Goal: Task Accomplishment & Management: Use online tool/utility

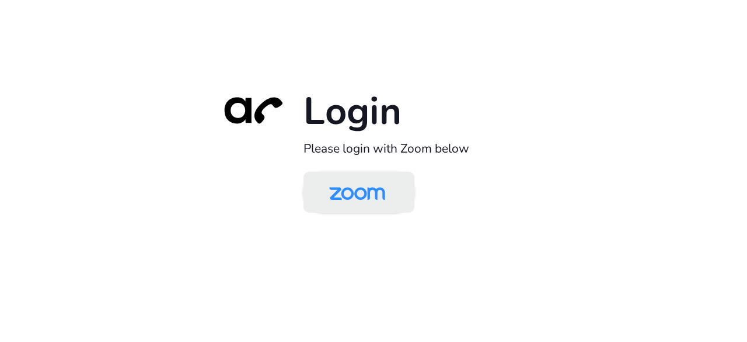
click at [332, 180] on img at bounding box center [357, 193] width 81 height 38
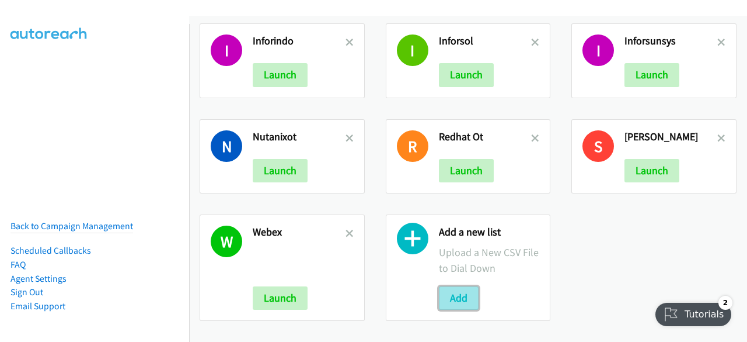
click at [463, 294] on button "Add" at bounding box center [459, 297] width 40 height 23
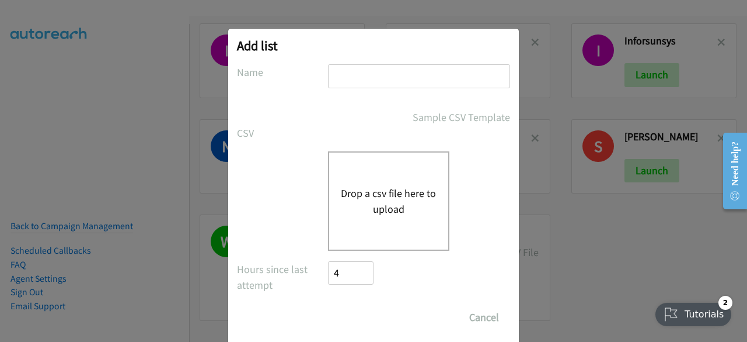
click at [370, 79] on input "text" at bounding box center [419, 76] width 182 height 24
type input "nutanixid"
click at [384, 192] on button "Drop a csv file here to upload" at bounding box center [389, 201] width 96 height 32
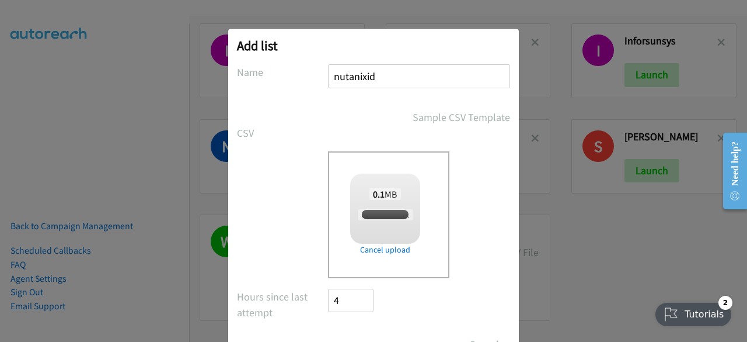
checkbox input "true"
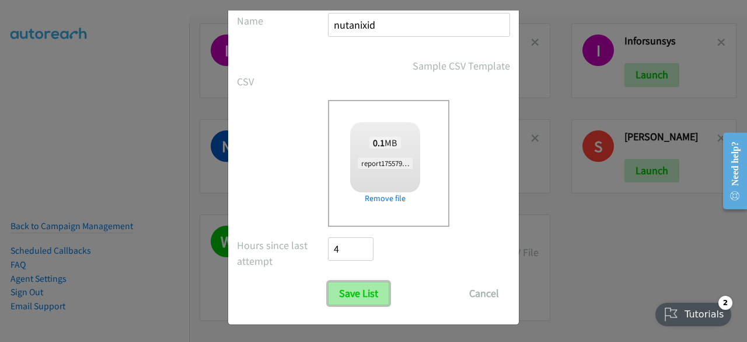
click at [356, 297] on input "Save List" at bounding box center [358, 292] width 61 height 23
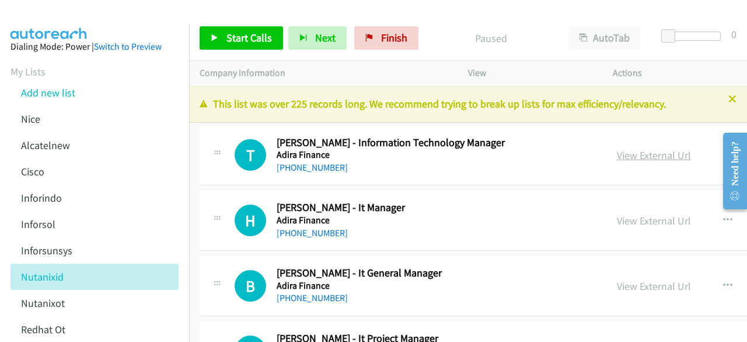
click at [646, 150] on link "View External Url" at bounding box center [654, 154] width 74 height 13
click at [636, 155] on link "View External Url" at bounding box center [654, 154] width 74 height 13
click at [636, 223] on link "View External Url" at bounding box center [654, 220] width 74 height 13
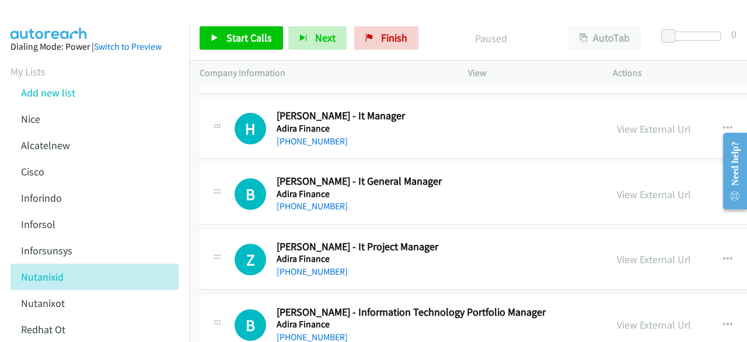
scroll to position [94, 0]
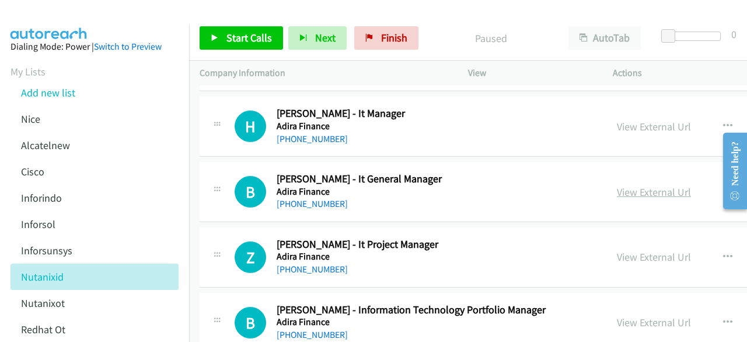
click at [636, 194] on link "View External Url" at bounding box center [654, 191] width 74 height 13
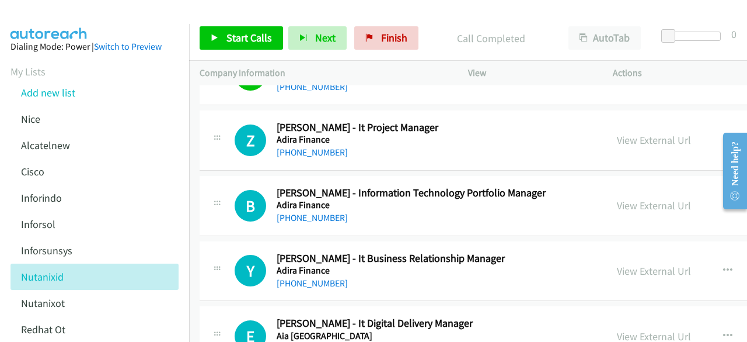
scroll to position [215, 0]
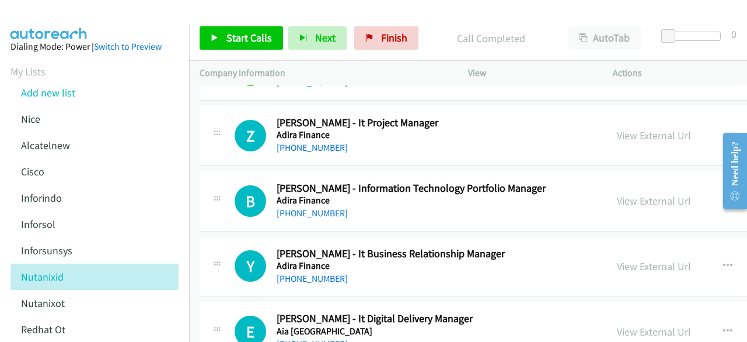
click at [639, 141] on div "View External Url" at bounding box center [654, 135] width 74 height 16
click at [641, 137] on link "View External Url" at bounding box center [654, 134] width 74 height 13
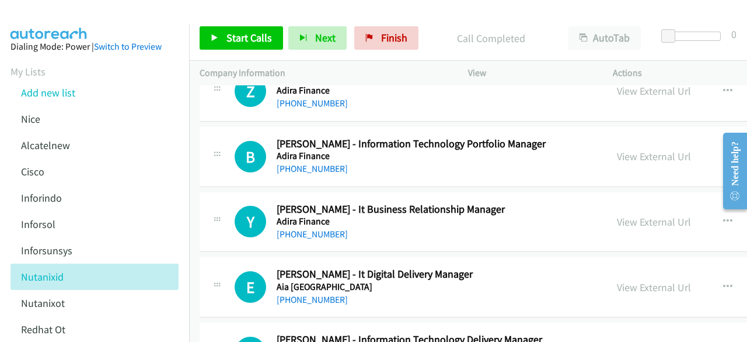
scroll to position [261, 0]
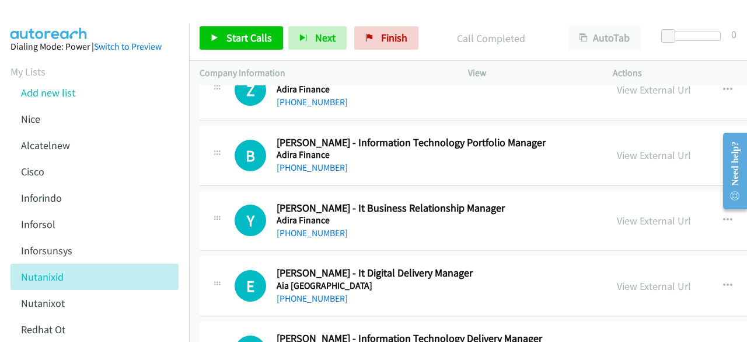
click at [659, 165] on div "View External Url View External Url Schedule/Manage Callback Start Calls Here R…" at bounding box center [714, 155] width 214 height 39
click at [661, 155] on link "View External Url" at bounding box center [654, 154] width 74 height 13
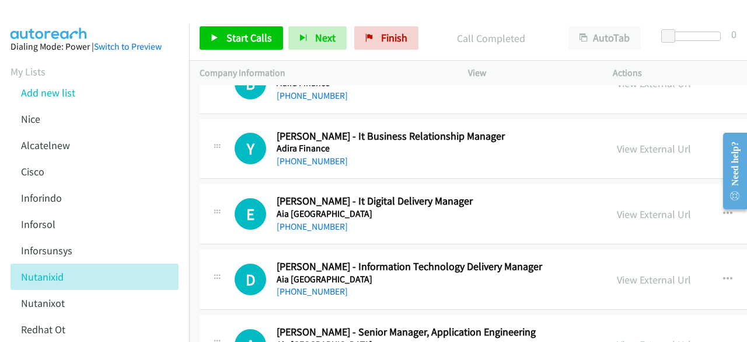
scroll to position [336, 0]
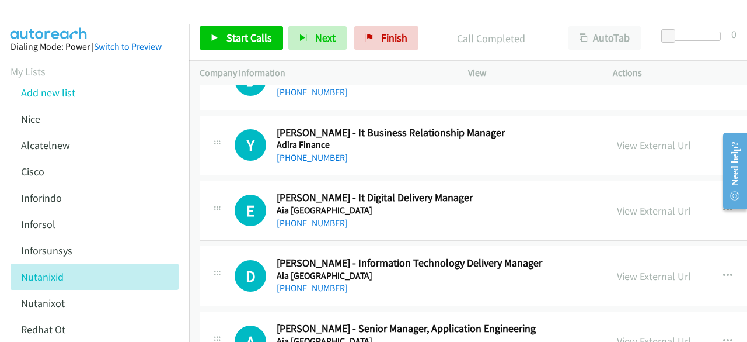
click at [649, 147] on link "View External Url" at bounding box center [654, 144] width 74 height 13
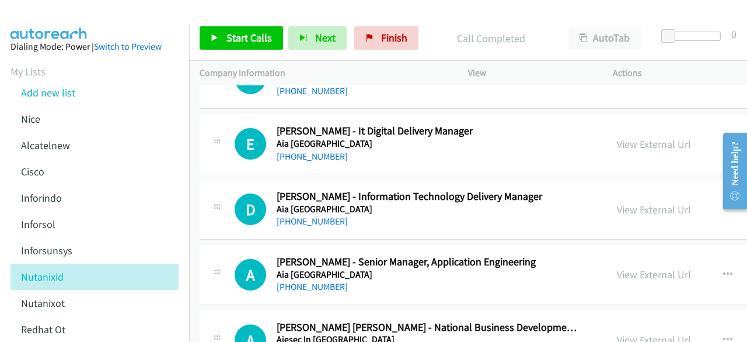
scroll to position [405, 0]
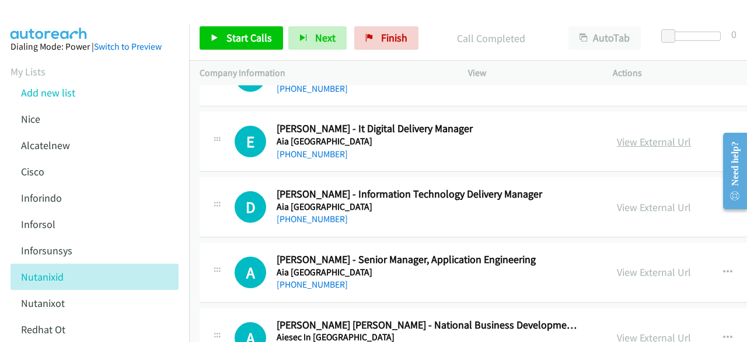
click at [645, 142] on link "View External Url" at bounding box center [654, 141] width 74 height 13
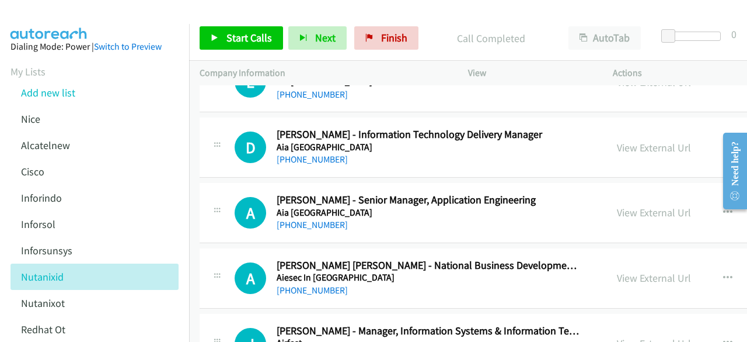
scroll to position [465, 0]
click at [660, 144] on link "View External Url" at bounding box center [654, 146] width 74 height 13
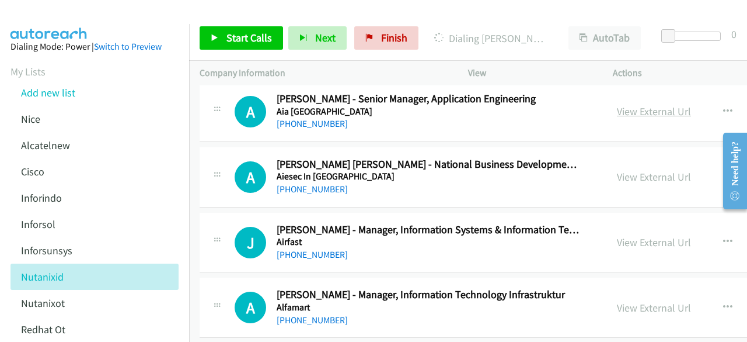
scroll to position [566, 0]
click at [654, 111] on link "View External Url" at bounding box center [654, 110] width 74 height 13
click at [642, 176] on link "View External Url" at bounding box center [654, 175] width 74 height 13
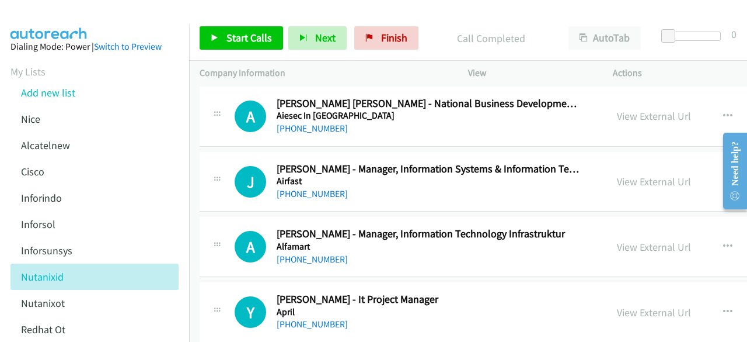
scroll to position [631, 0]
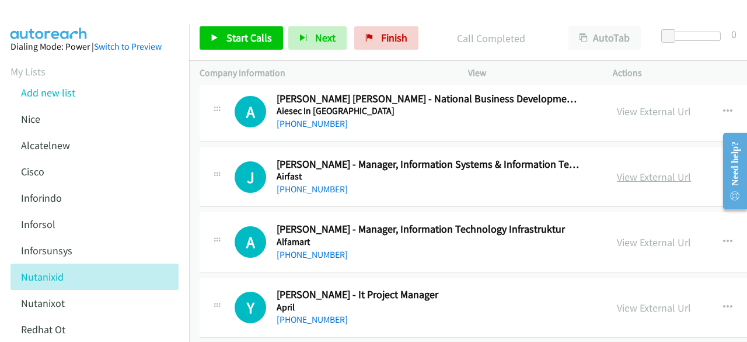
click at [641, 173] on link "View External Url" at bounding box center [654, 176] width 74 height 13
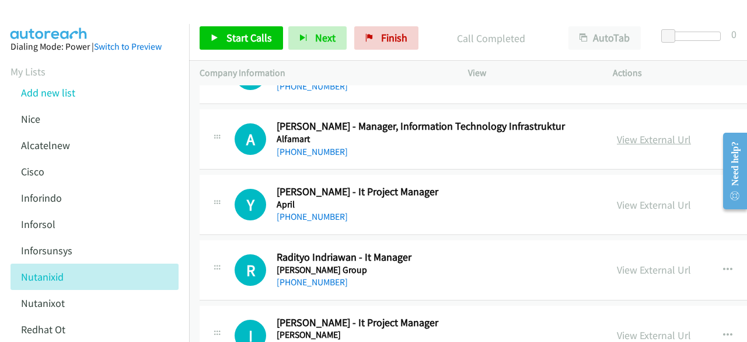
click at [658, 138] on link "View External Url" at bounding box center [654, 139] width 74 height 13
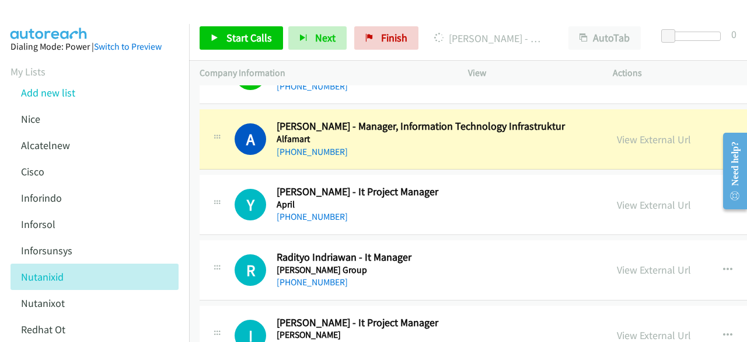
click at [207, 177] on div "Y Callback Scheduled Yanto Cahyadi - It Project Manager April Asia/Jakarta +62 …" at bounding box center [586, 205] width 772 height 60
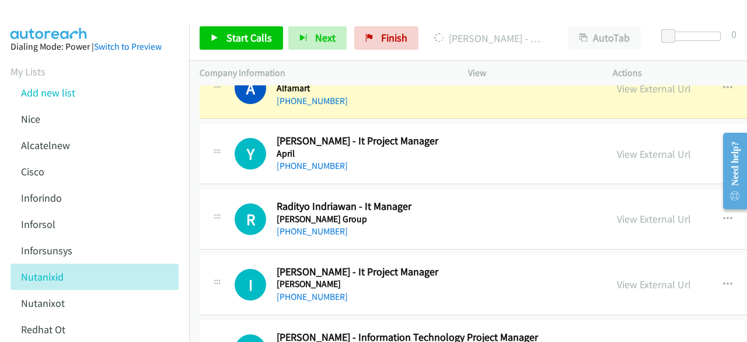
scroll to position [785, 0]
click at [636, 147] on link "View External Url" at bounding box center [654, 153] width 74 height 13
click at [632, 217] on link "View External Url" at bounding box center [654, 217] width 74 height 13
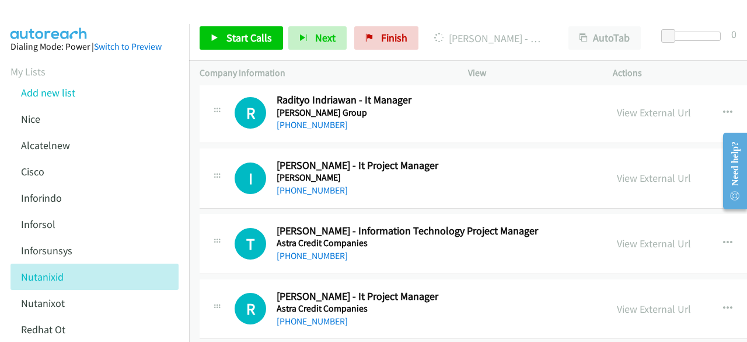
scroll to position [894, 0]
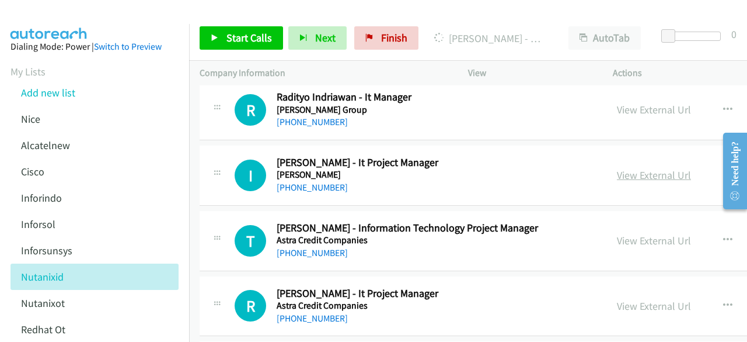
click at [669, 175] on link "View External Url" at bounding box center [654, 174] width 74 height 13
click at [658, 238] on link "View External Url" at bounding box center [654, 240] width 74 height 13
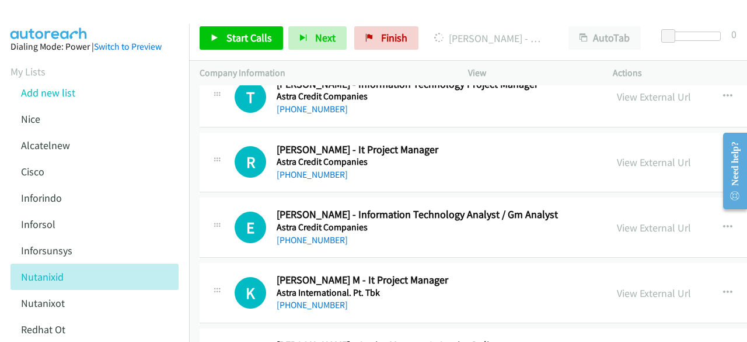
scroll to position [1038, 0]
click at [639, 155] on link "View External Url" at bounding box center [654, 161] width 74 height 13
click at [664, 224] on link "View External Url" at bounding box center [654, 226] width 74 height 13
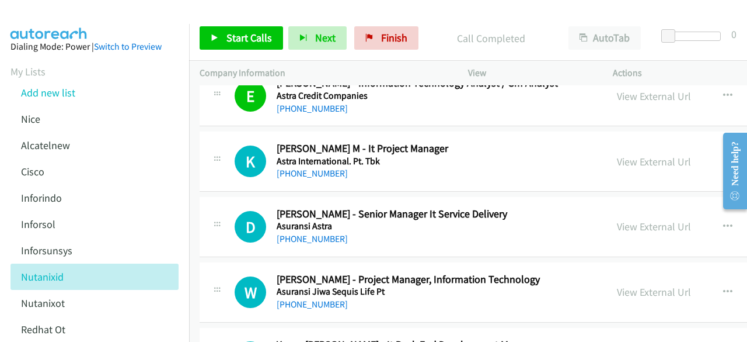
scroll to position [1174, 0]
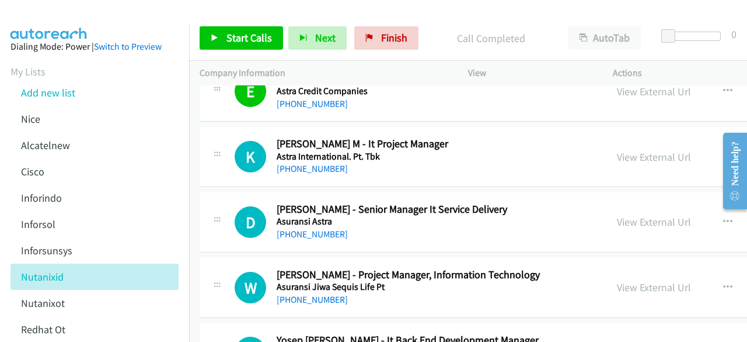
click at [624, 161] on div "View External Url View External Url Schedule/Manage Callback Start Calls Here R…" at bounding box center [714, 156] width 214 height 39
click at [633, 157] on link "View External Url" at bounding box center [654, 156] width 74 height 13
click at [641, 215] on link "View External Url" at bounding box center [654, 221] width 74 height 13
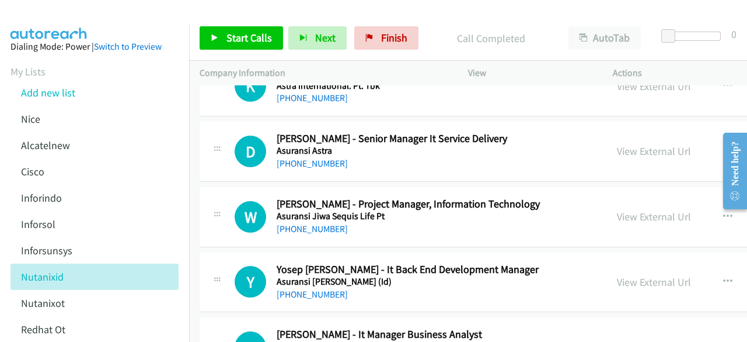
scroll to position [1251, 0]
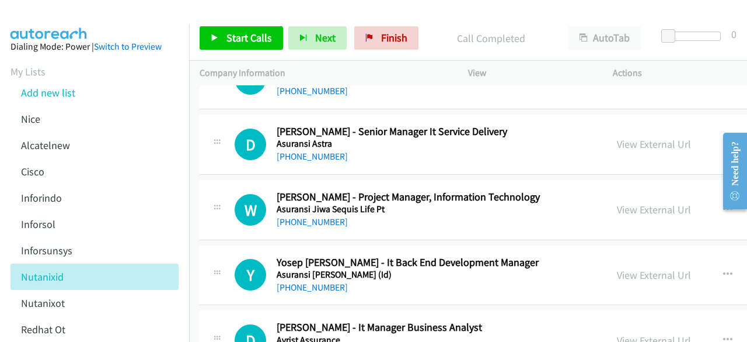
click at [648, 214] on div "View External Url View External Url Schedule/Manage Callback Start Calls Here R…" at bounding box center [714, 209] width 214 height 39
click at [648, 205] on link "View External Url" at bounding box center [654, 209] width 74 height 13
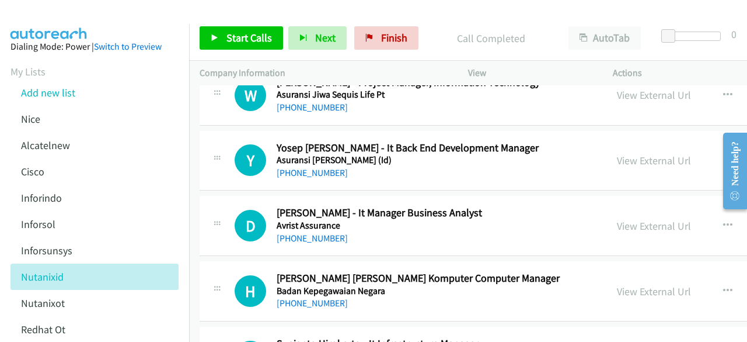
scroll to position [1366, 0]
click at [632, 156] on link "View External Url" at bounding box center [654, 159] width 74 height 13
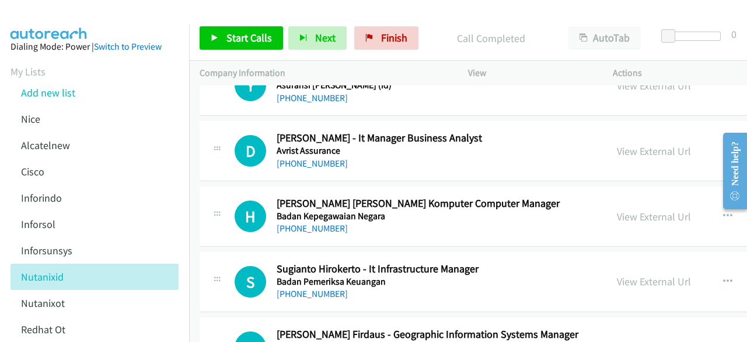
scroll to position [1441, 0]
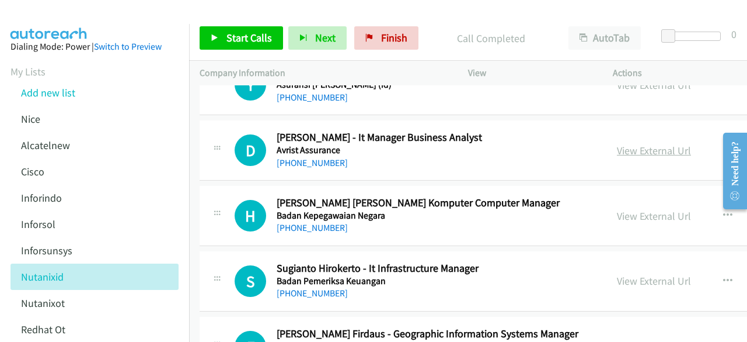
click at [641, 144] on link "View External Url" at bounding box center [654, 150] width 74 height 13
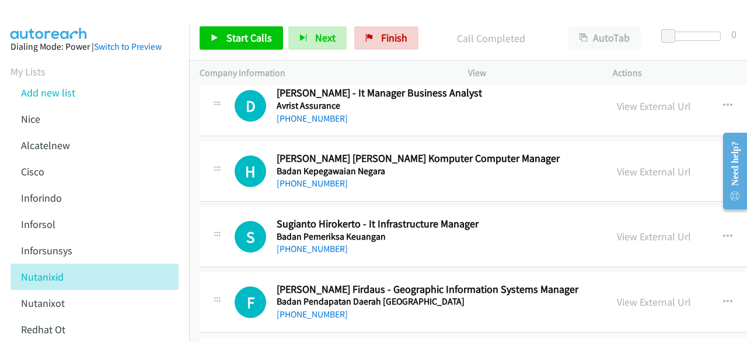
scroll to position [1486, 0]
click at [651, 166] on link "View External Url" at bounding box center [654, 170] width 74 height 13
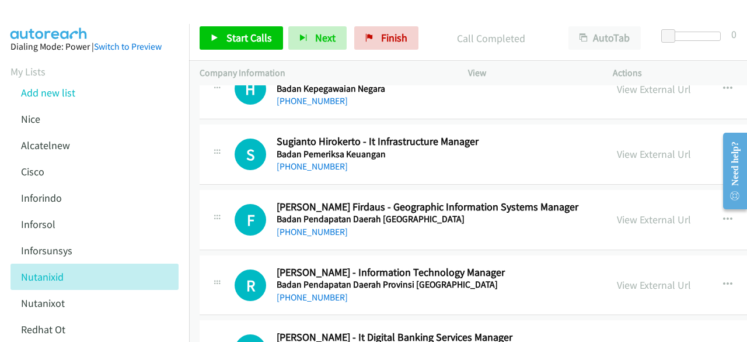
scroll to position [1570, 0]
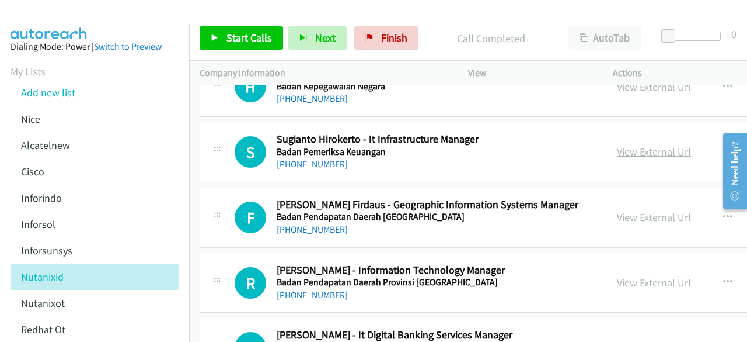
click at [660, 147] on link "View External Url" at bounding box center [654, 151] width 74 height 13
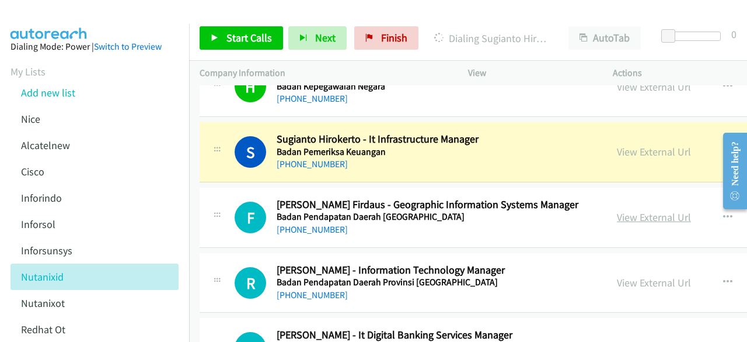
click at [657, 210] on link "View External Url" at bounding box center [654, 216] width 74 height 13
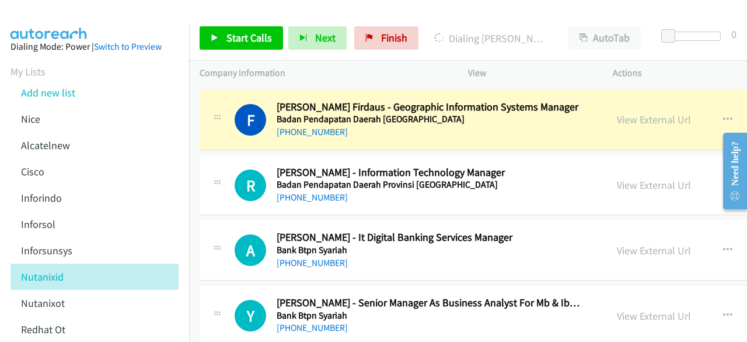
scroll to position [1668, 0]
click at [648, 180] on link "View External Url" at bounding box center [654, 184] width 74 height 13
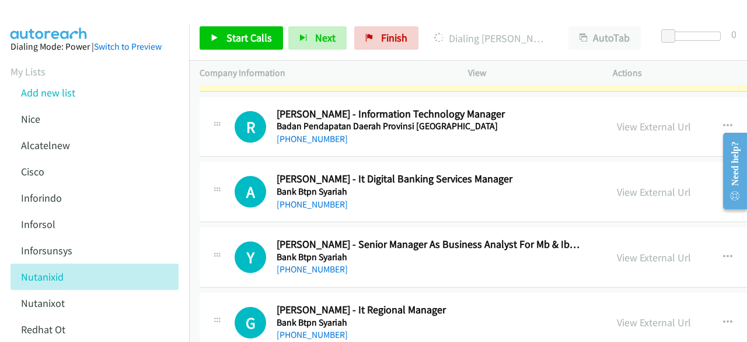
scroll to position [1736, 0]
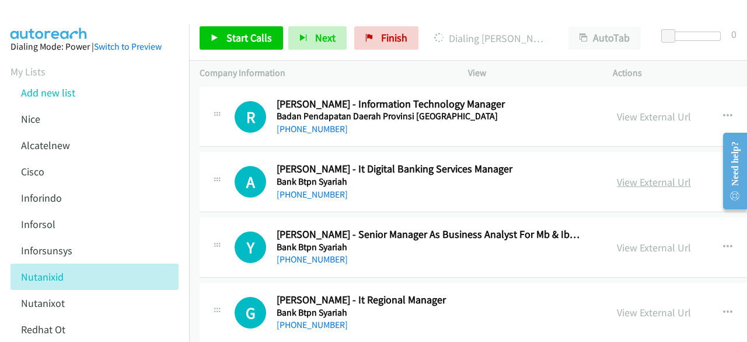
click at [639, 176] on link "View External Url" at bounding box center [654, 181] width 74 height 13
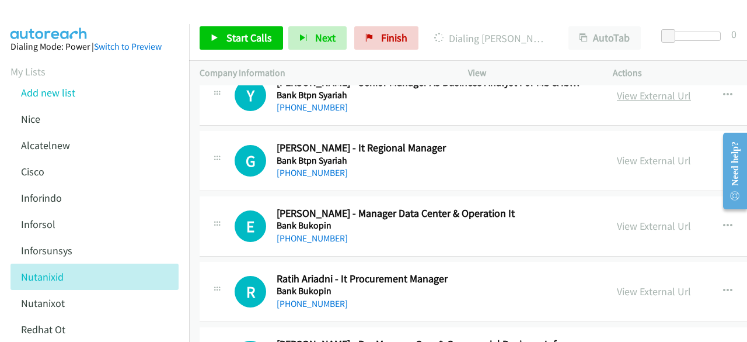
scroll to position [1895, 0]
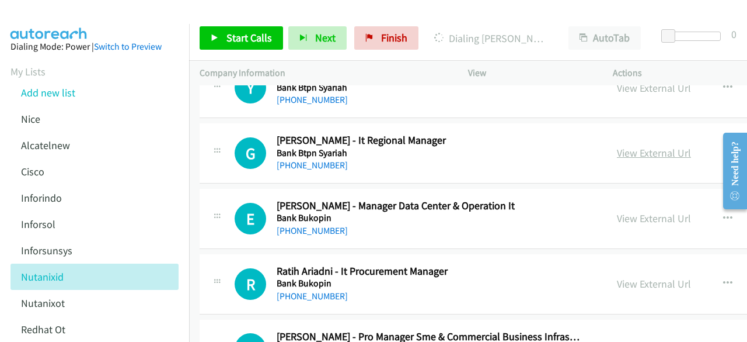
click at [644, 146] on link "View External Url" at bounding box center [654, 152] width 74 height 13
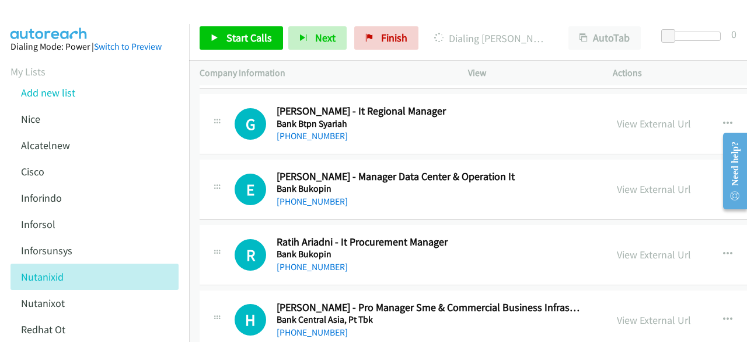
scroll to position [1948, 0]
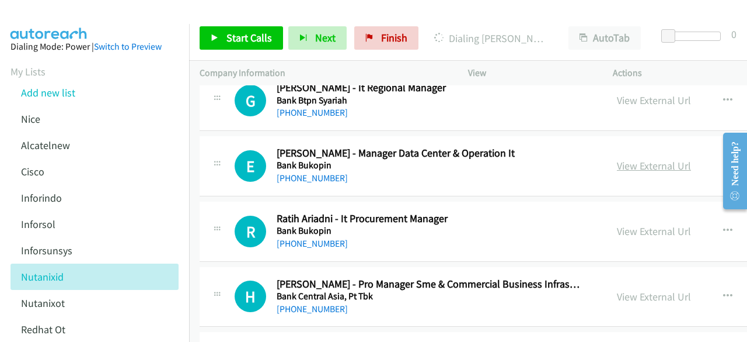
click at [660, 159] on link "View External Url" at bounding box center [654, 165] width 74 height 13
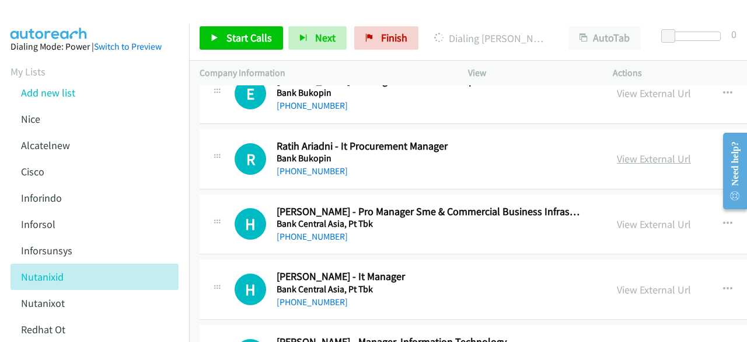
click at [648, 152] on link "View External Url" at bounding box center [654, 158] width 74 height 13
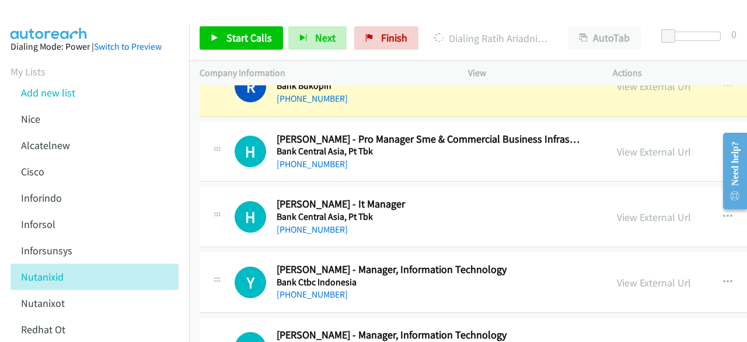
scroll to position [2093, 0]
click at [649, 152] on div "View External Url View External Url Schedule/Manage Callback Start Calls Here R…" at bounding box center [714, 151] width 214 height 39
click at [651, 150] on link "View External Url" at bounding box center [654, 150] width 74 height 13
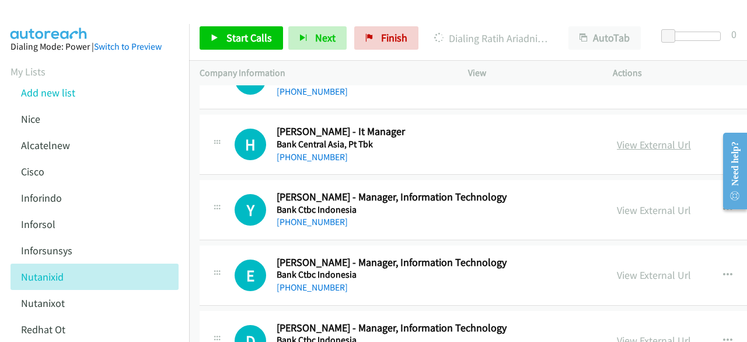
click at [642, 138] on link "View External Url" at bounding box center [654, 144] width 74 height 13
click at [649, 203] on link "View External Url" at bounding box center [654, 209] width 74 height 13
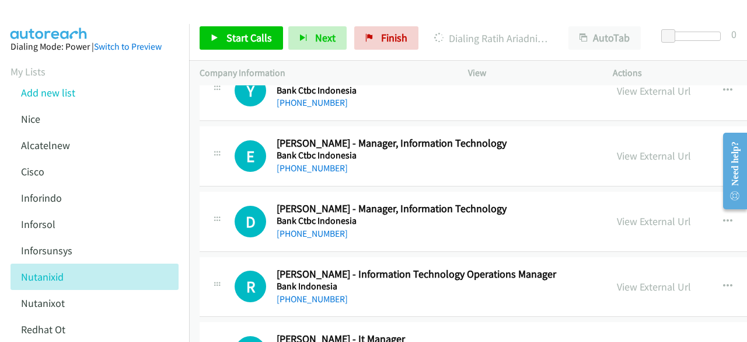
scroll to position [2296, 0]
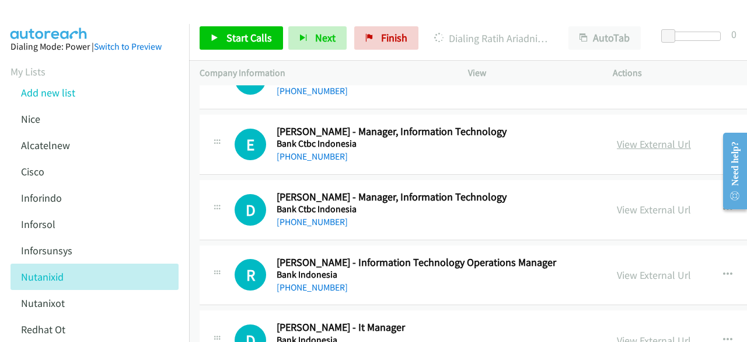
click at [659, 137] on link "View External Url" at bounding box center [654, 143] width 74 height 13
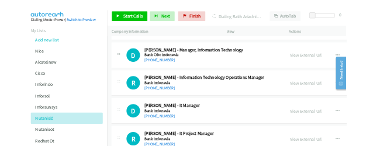
scroll to position [2378, 0]
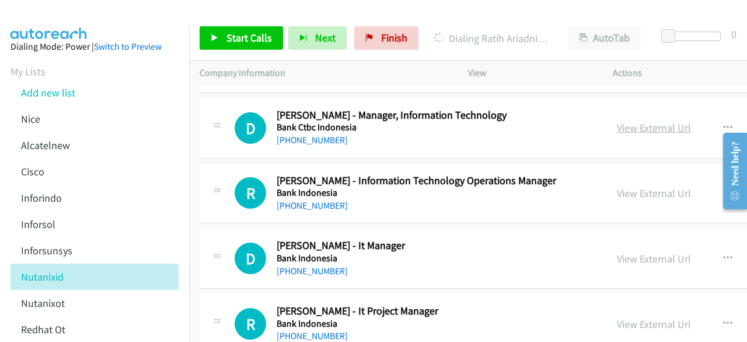
click at [629, 121] on link "View External Url" at bounding box center [654, 127] width 74 height 13
click at [634, 186] on link "View External Url" at bounding box center [654, 192] width 74 height 13
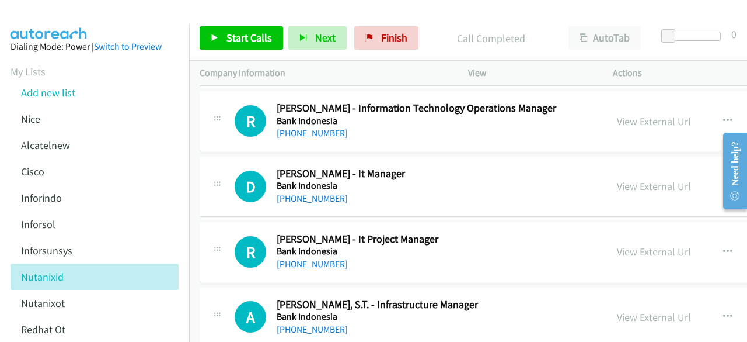
scroll to position [2456, 0]
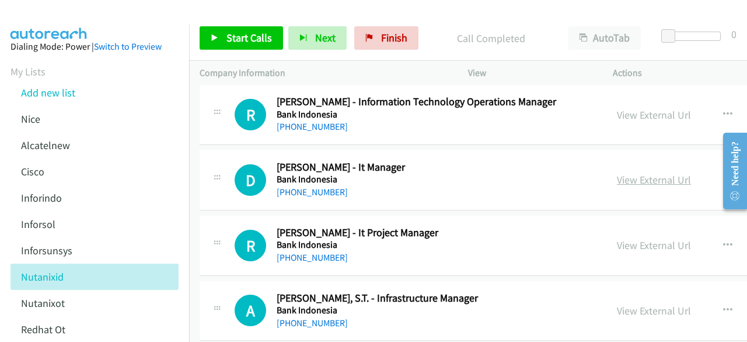
click at [656, 176] on link "View External Url" at bounding box center [654, 179] width 74 height 13
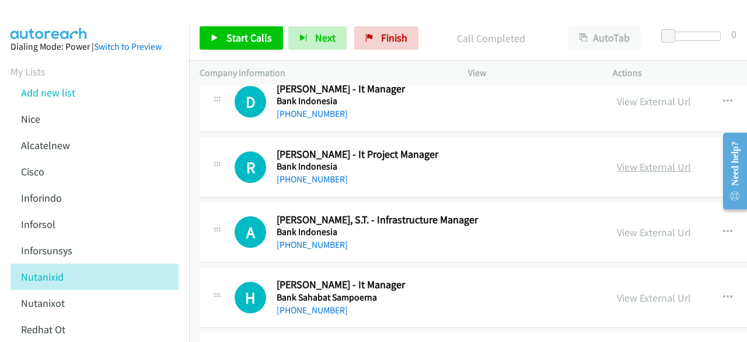
click at [645, 161] on link "View External Url" at bounding box center [654, 166] width 74 height 13
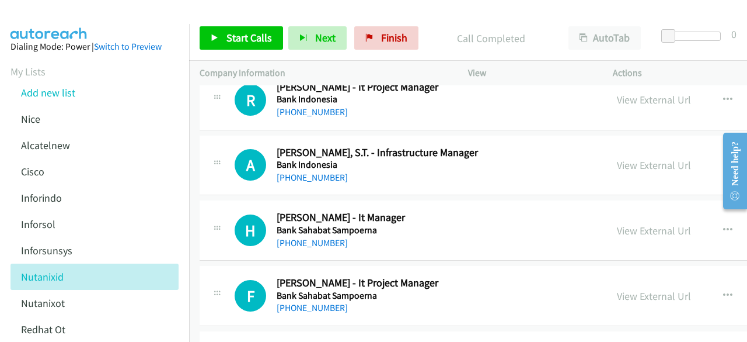
scroll to position [2606, 0]
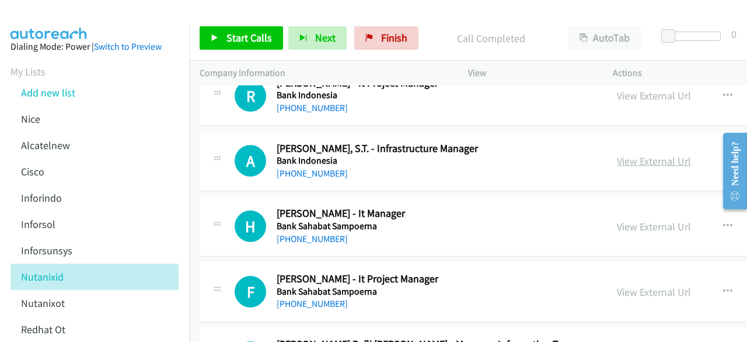
click at [629, 154] on link "View External Url" at bounding box center [654, 160] width 74 height 13
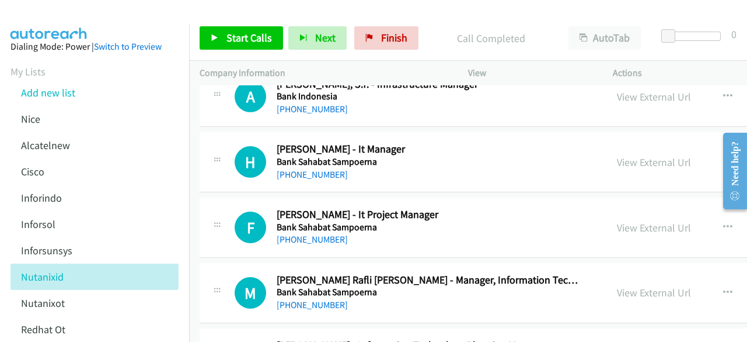
scroll to position [2670, 0]
click at [646, 159] on link "View External Url" at bounding box center [654, 161] width 74 height 13
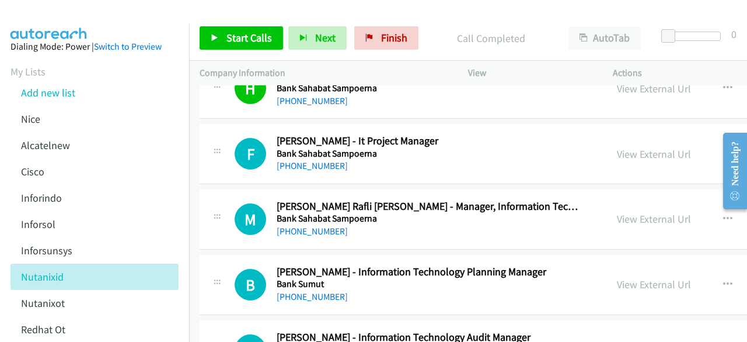
scroll to position [2746, 0]
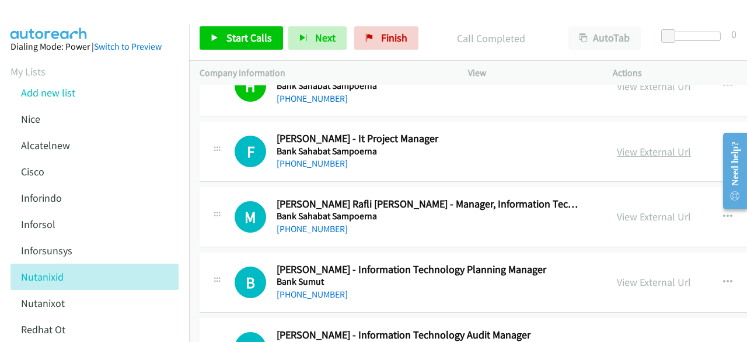
click at [654, 145] on link "View External Url" at bounding box center [654, 151] width 74 height 13
click at [661, 210] on link "View External Url" at bounding box center [654, 216] width 74 height 13
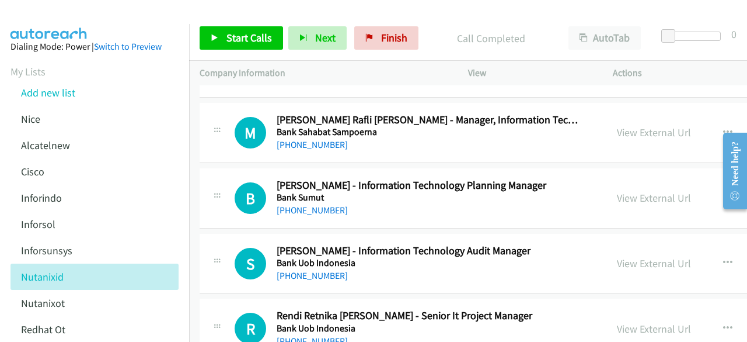
scroll to position [2839, 0]
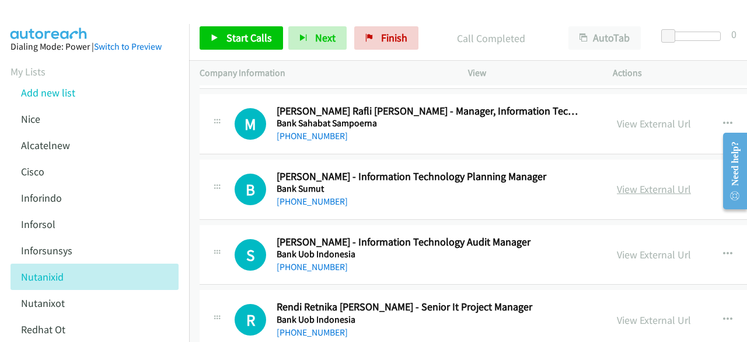
click at [629, 182] on link "View External Url" at bounding box center [654, 188] width 74 height 13
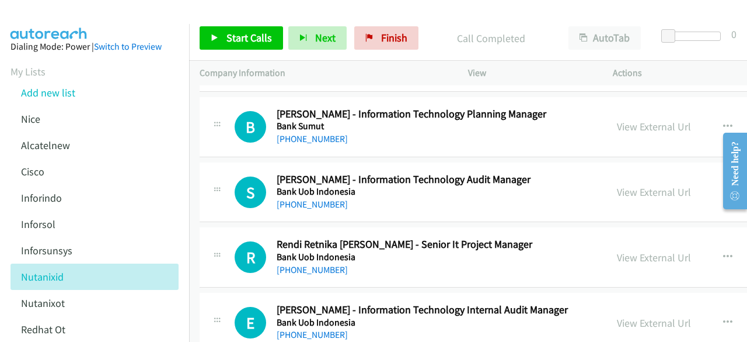
scroll to position [2902, 0]
click at [666, 186] on link "View External Url" at bounding box center [654, 191] width 74 height 13
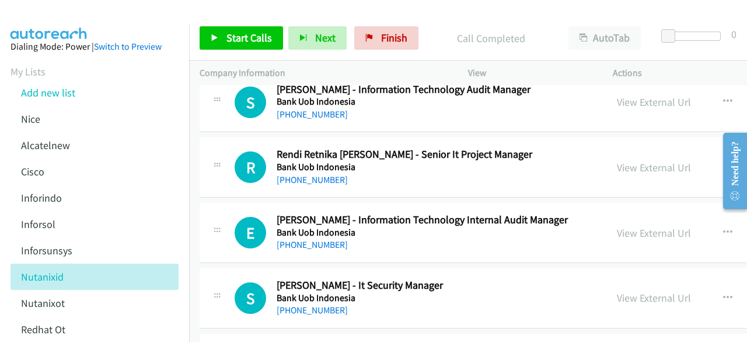
scroll to position [2992, 0]
click at [642, 164] on div "View External Url" at bounding box center [654, 167] width 74 height 16
click at [644, 160] on link "View External Url" at bounding box center [654, 166] width 74 height 13
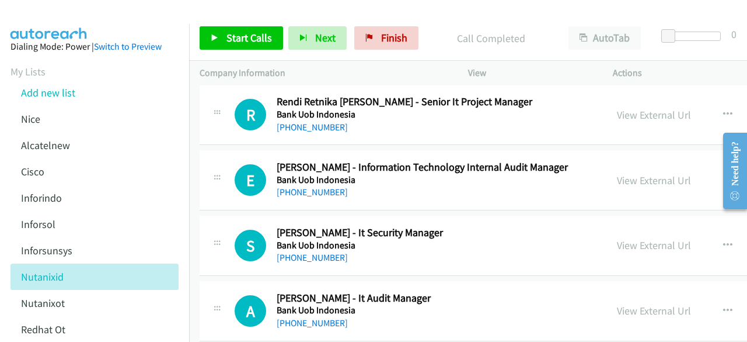
scroll to position [3047, 0]
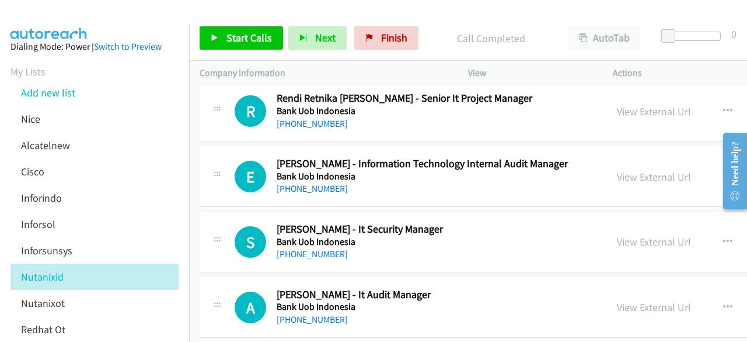
click at [632, 173] on div "View External Url" at bounding box center [654, 177] width 74 height 16
click at [636, 170] on link "View External Url" at bounding box center [654, 176] width 74 height 13
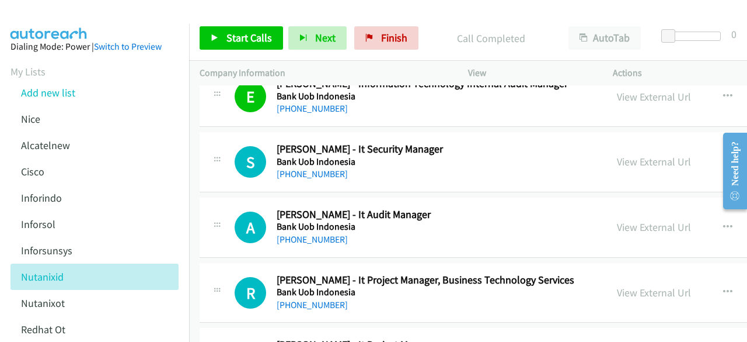
scroll to position [3129, 0]
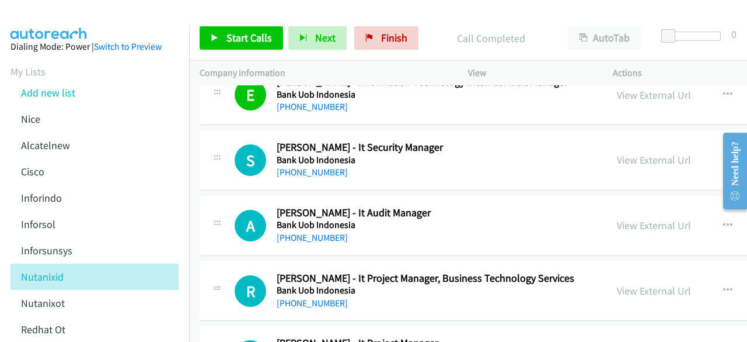
click at [520, 172] on div "S Callback Scheduled Steve Taur - It Security Manager Bank Uob Indonesia Asia/J…" at bounding box center [586, 160] width 772 height 60
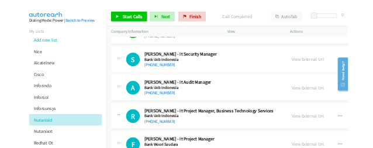
scroll to position [3152, 0]
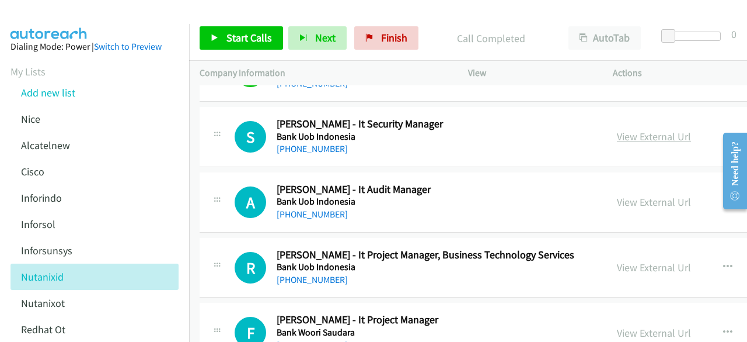
click at [634, 130] on link "View External Url" at bounding box center [654, 136] width 74 height 13
click at [655, 195] on link "View External Url" at bounding box center [654, 201] width 74 height 13
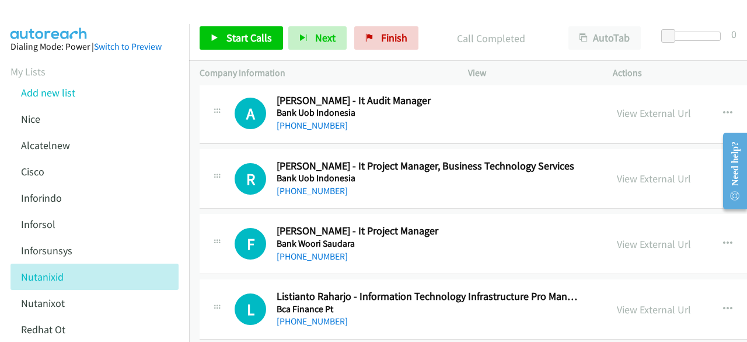
scroll to position [3249, 0]
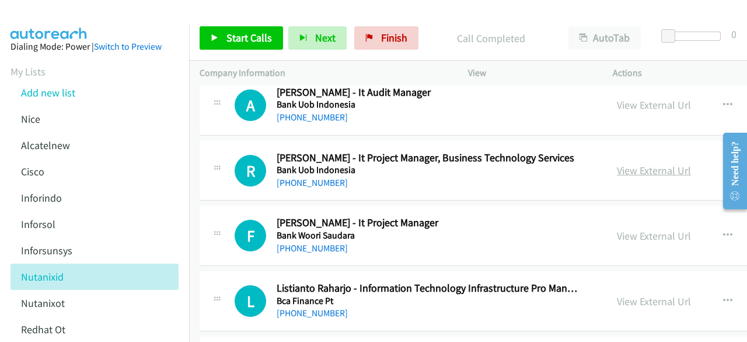
click at [653, 164] on link "View External Url" at bounding box center [654, 170] width 74 height 13
click at [646, 229] on link "View External Url" at bounding box center [654, 235] width 74 height 13
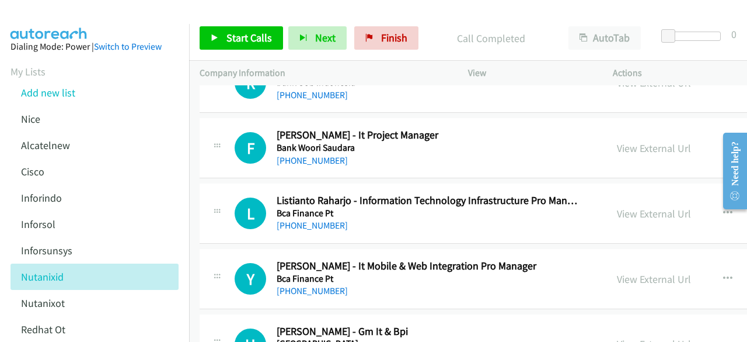
scroll to position [3338, 0]
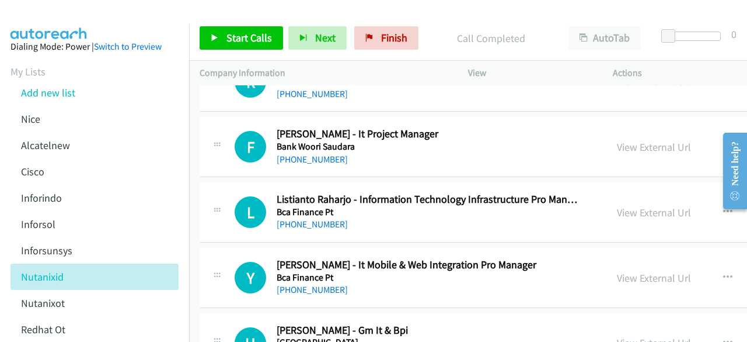
click at [667, 210] on div "View External Url View External Url Schedule/Manage Callback Start Calls Here R…" at bounding box center [714, 212] width 214 height 39
click at [665, 206] on link "View External Url" at bounding box center [654, 212] width 74 height 13
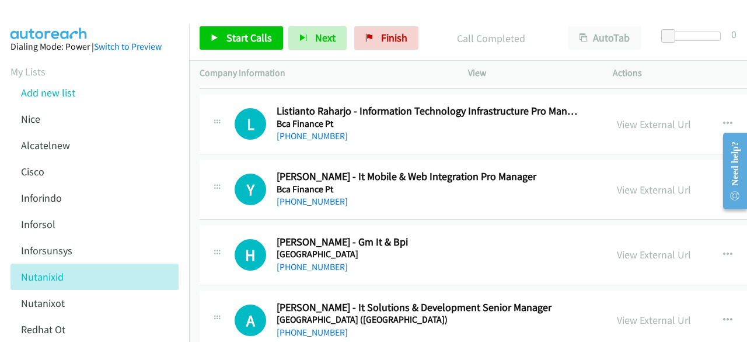
scroll to position [3427, 0]
click at [636, 182] on link "View External Url" at bounding box center [654, 188] width 74 height 13
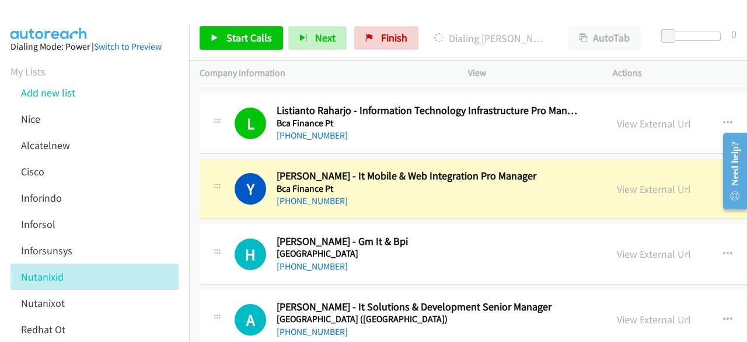
scroll to position [3523, 0]
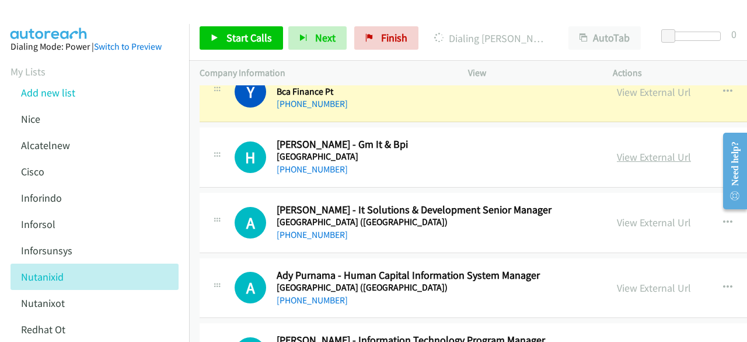
click at [659, 150] on link "View External Url" at bounding box center [654, 156] width 74 height 13
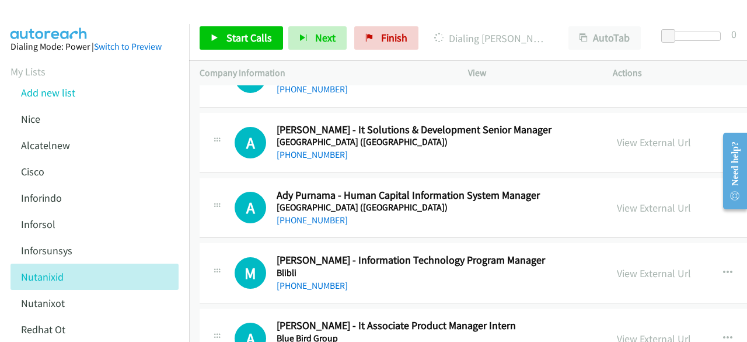
scroll to position [3604, 0]
click at [641, 135] on link "View External Url" at bounding box center [654, 141] width 74 height 13
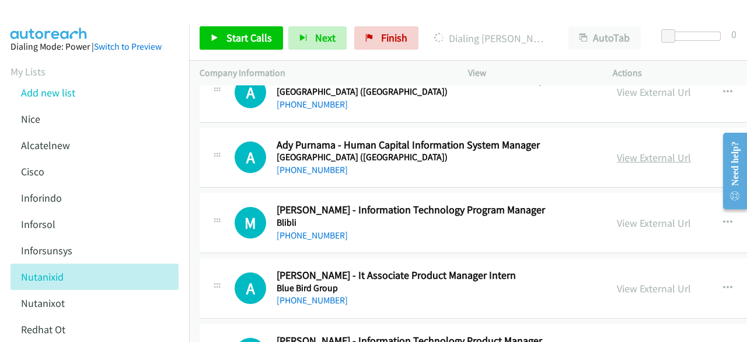
click at [630, 151] on link "View External Url" at bounding box center [654, 157] width 74 height 13
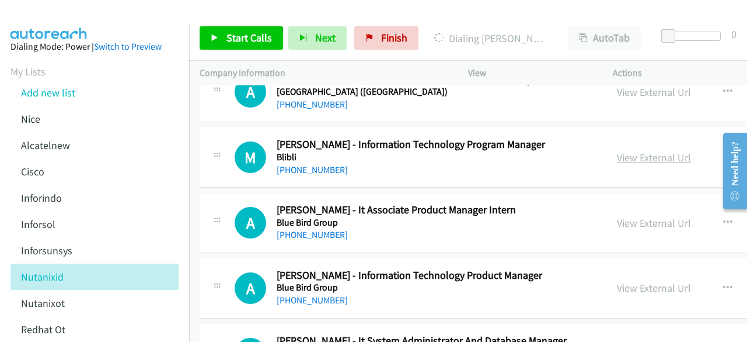
click at [644, 151] on link "View External Url" at bounding box center [654, 157] width 74 height 13
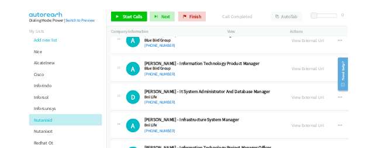
scroll to position [3850, 0]
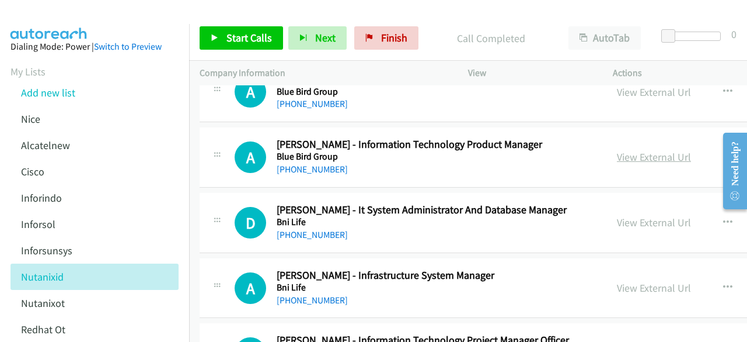
click at [678, 150] on link "View External Url" at bounding box center [654, 156] width 74 height 13
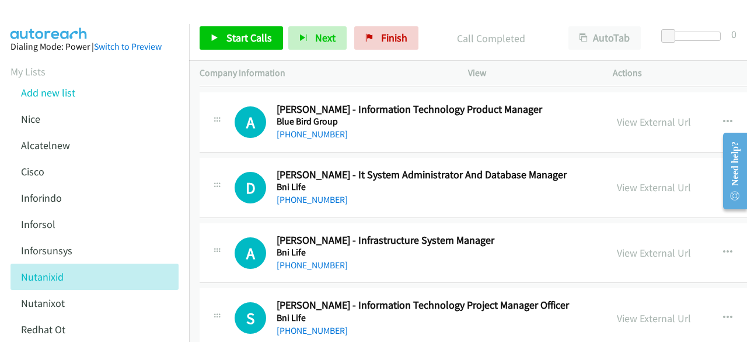
scroll to position [3887, 0]
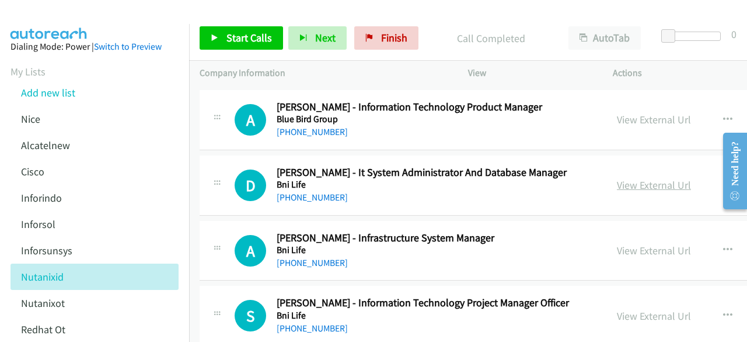
click at [645, 178] on link "View External Url" at bounding box center [654, 184] width 74 height 13
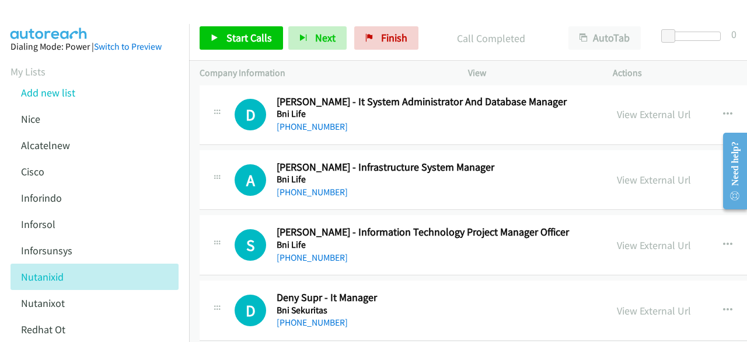
scroll to position [3959, 0]
click at [629, 172] on link "View External Url" at bounding box center [654, 178] width 74 height 13
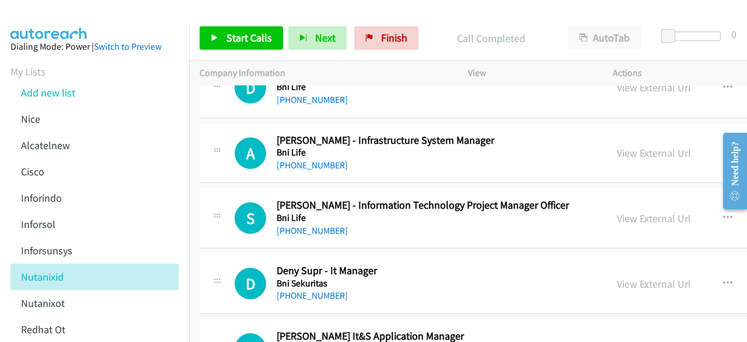
scroll to position [4015, 0]
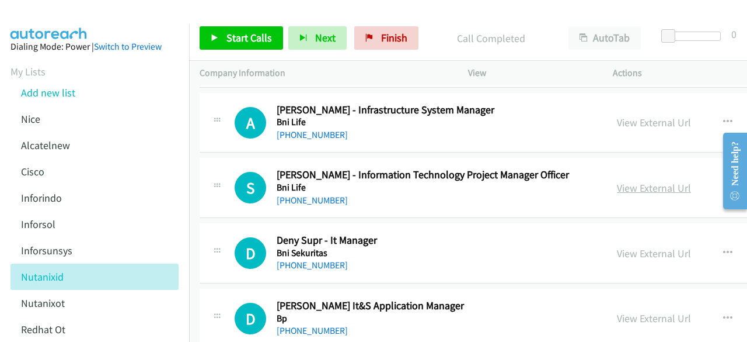
click at [653, 181] on link "View External Url" at bounding box center [654, 187] width 74 height 13
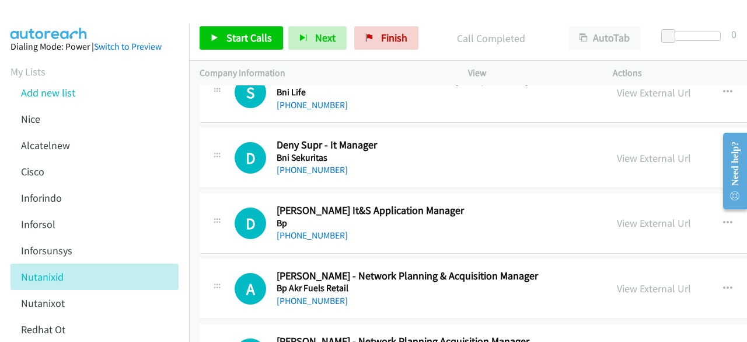
scroll to position [4114, 0]
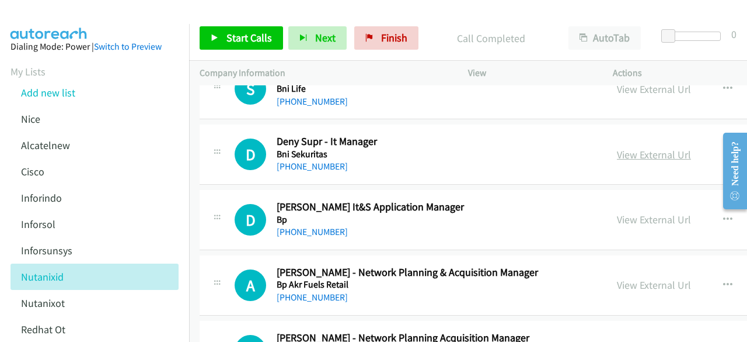
click at [645, 148] on link "View External Url" at bounding box center [654, 154] width 74 height 13
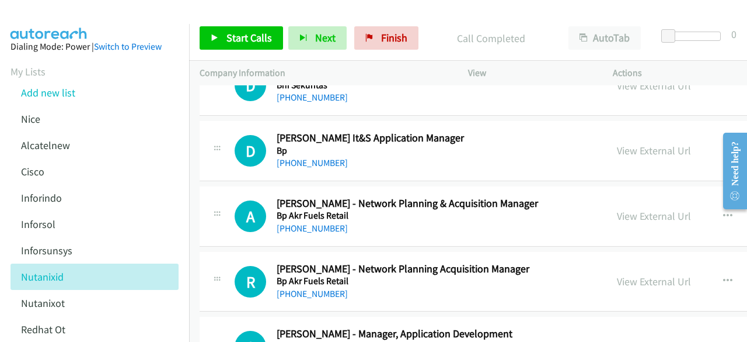
scroll to position [4187, 0]
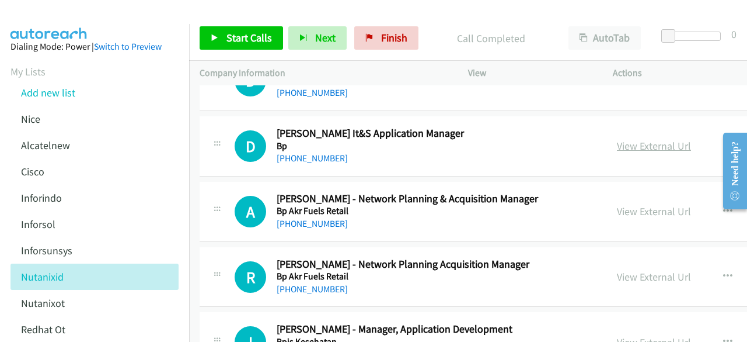
click at [638, 139] on link "View External Url" at bounding box center [654, 145] width 74 height 13
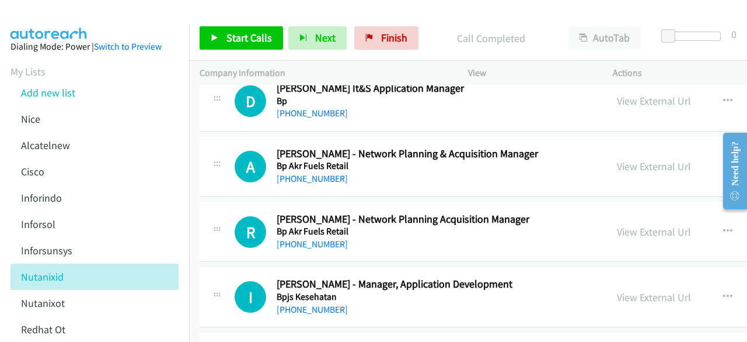
scroll to position [4233, 0]
click at [645, 159] on link "View External Url" at bounding box center [654, 165] width 74 height 13
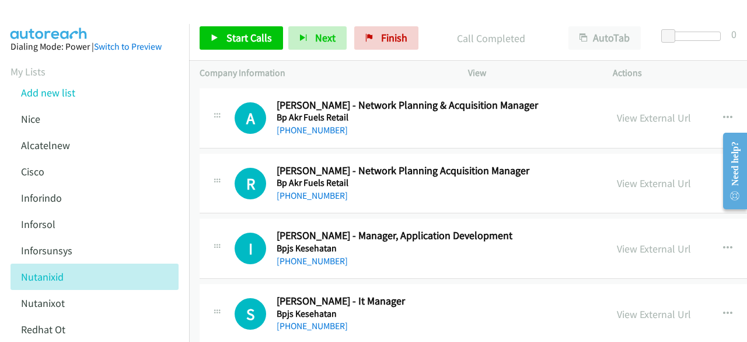
scroll to position [4295, 0]
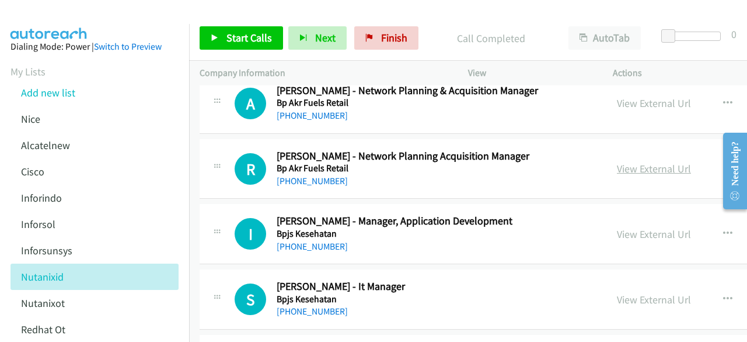
click at [642, 162] on link "View External Url" at bounding box center [654, 168] width 74 height 13
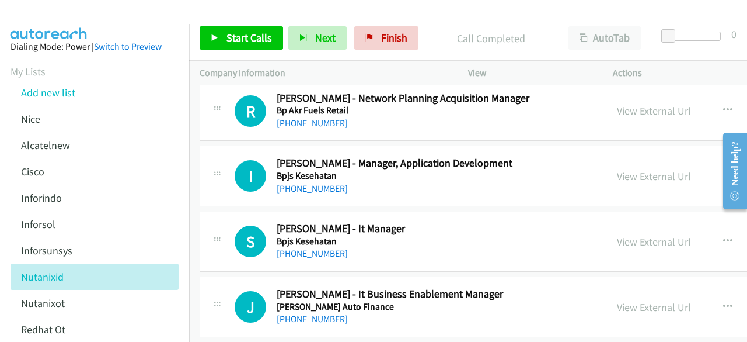
scroll to position [4355, 0]
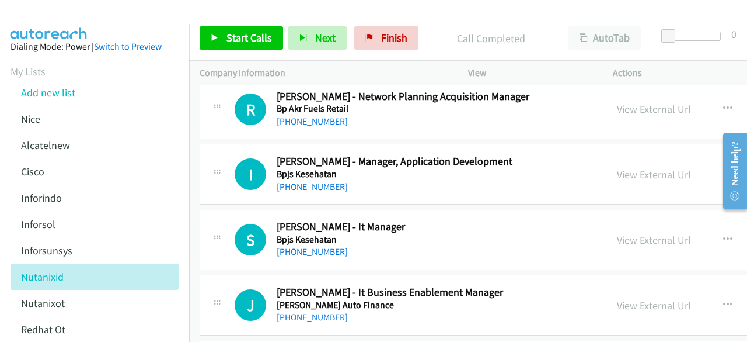
click at [647, 168] on link "View External Url" at bounding box center [654, 174] width 74 height 13
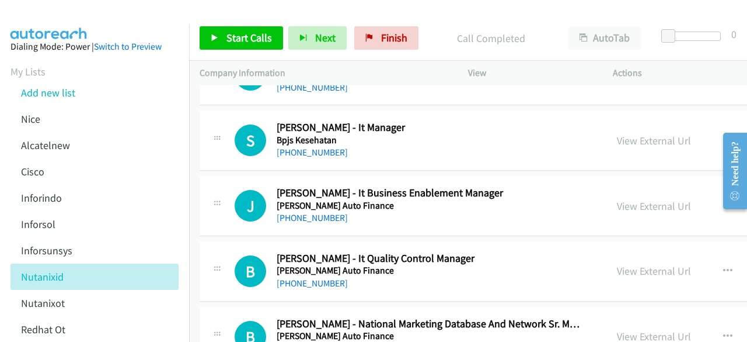
scroll to position [4461, 0]
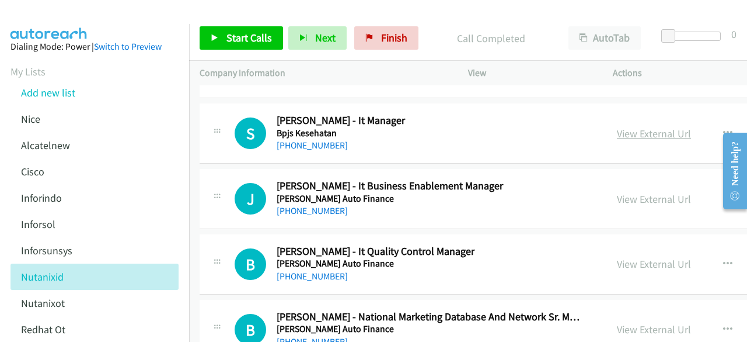
click at [645, 127] on link "View External Url" at bounding box center [654, 133] width 74 height 13
click at [646, 192] on link "View External Url" at bounding box center [654, 198] width 74 height 13
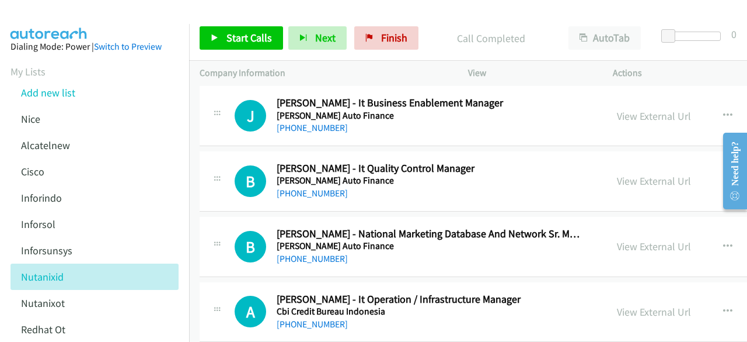
scroll to position [4545, 0]
click at [653, 173] on link "View External Url" at bounding box center [654, 179] width 74 height 13
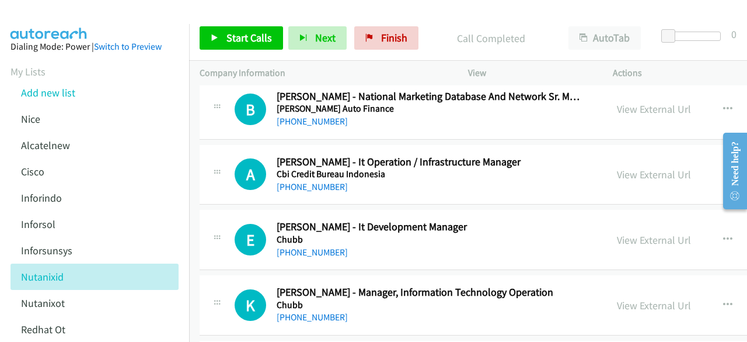
scroll to position [4682, 0]
click at [659, 167] on link "View External Url" at bounding box center [654, 173] width 74 height 13
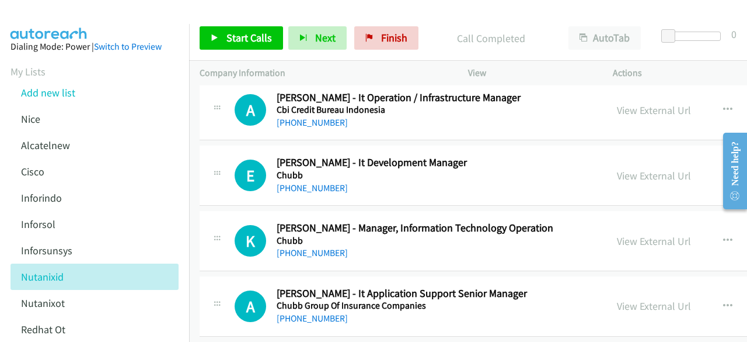
scroll to position [4757, 0]
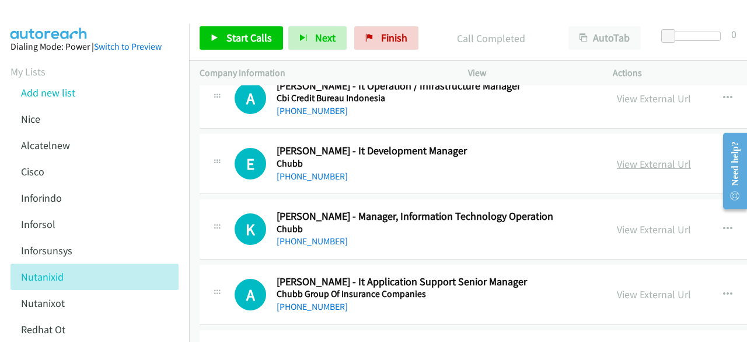
click at [646, 157] on link "View External Url" at bounding box center [654, 163] width 74 height 13
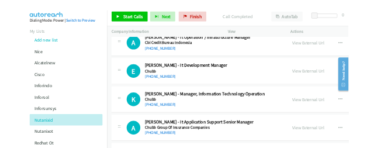
scroll to position [4843, 0]
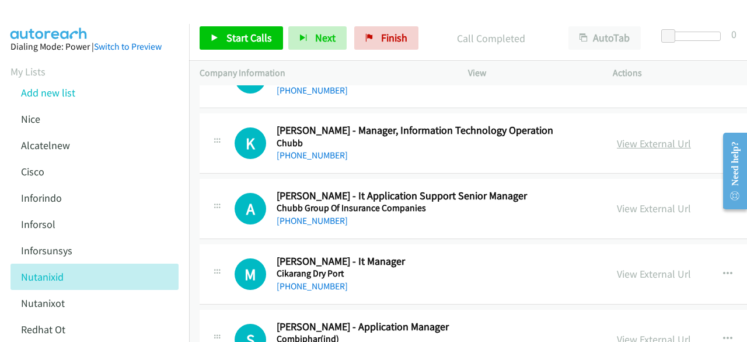
click at [647, 137] on link "View External Url" at bounding box center [654, 143] width 74 height 13
click at [648, 200] on div "View External Url" at bounding box center [654, 208] width 74 height 16
click at [648, 201] on link "View External Url" at bounding box center [654, 207] width 74 height 13
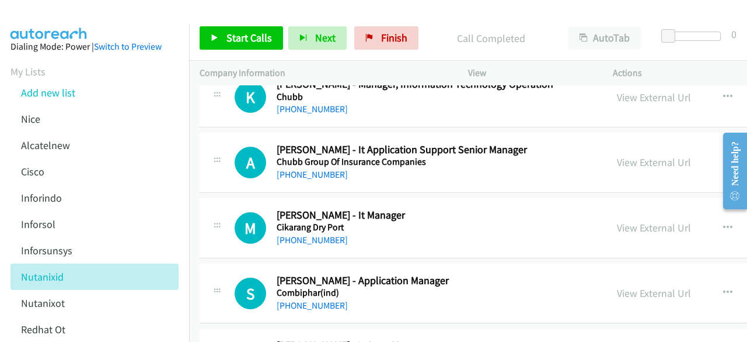
scroll to position [4894, 0]
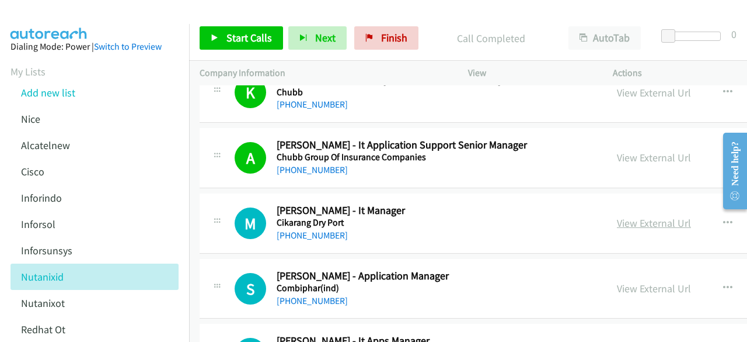
click at [662, 216] on link "View External Url" at bounding box center [654, 222] width 74 height 13
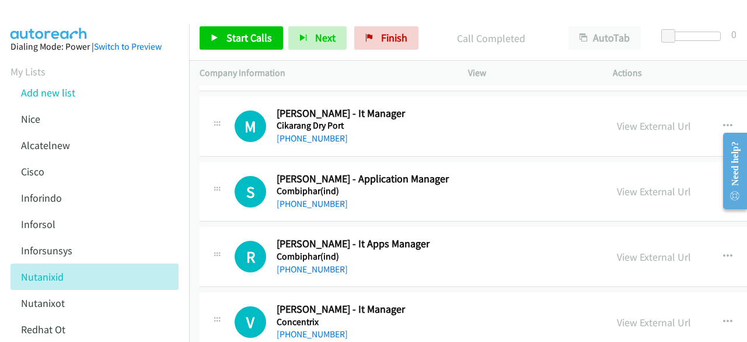
scroll to position [5002, 0]
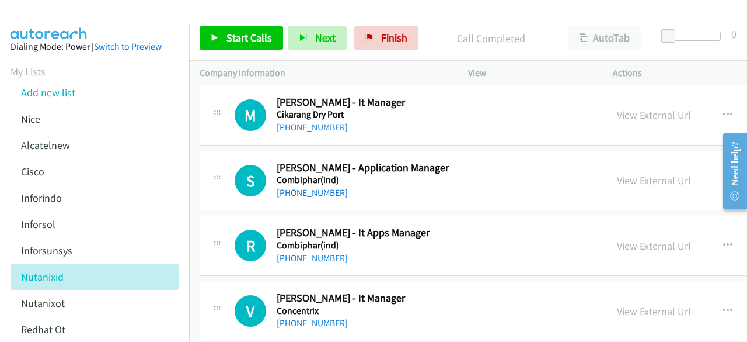
click at [637, 173] on link "View External Url" at bounding box center [654, 179] width 74 height 13
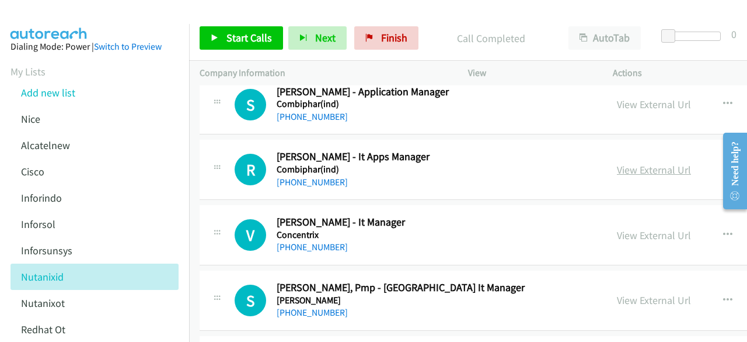
click at [642, 163] on link "View External Url" at bounding box center [654, 169] width 74 height 13
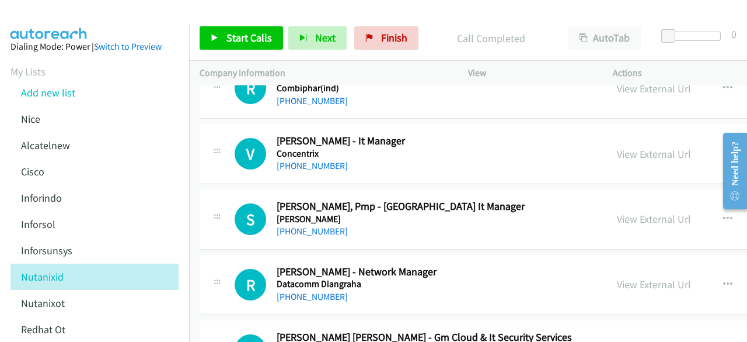
scroll to position [5167, 0]
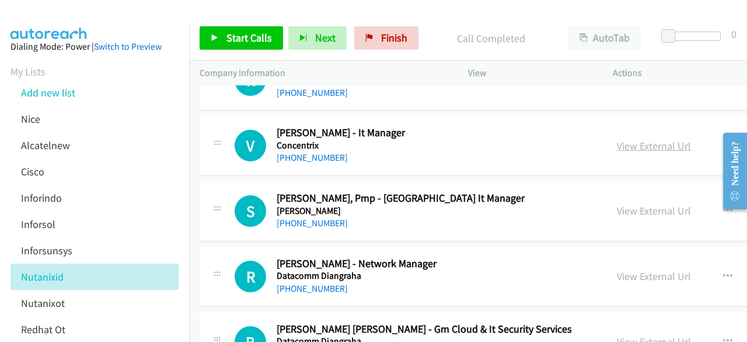
click at [641, 139] on link "View External Url" at bounding box center [654, 145] width 74 height 13
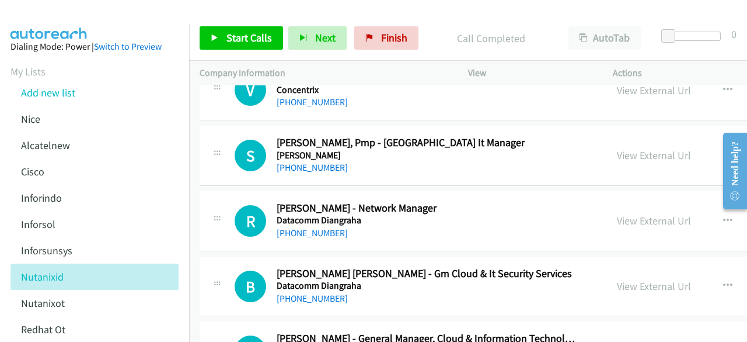
scroll to position [5223, 0]
click at [639, 148] on link "View External Url" at bounding box center [654, 154] width 74 height 13
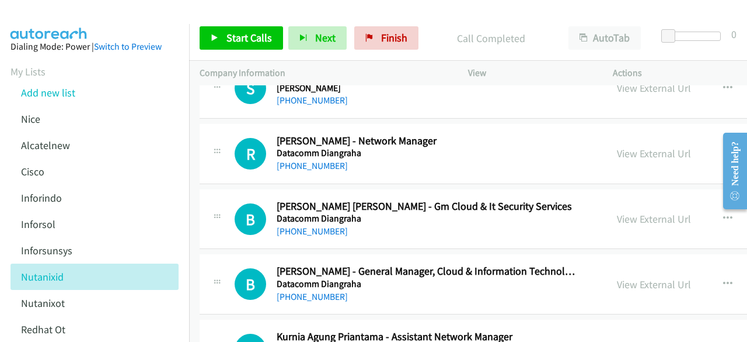
scroll to position [5291, 0]
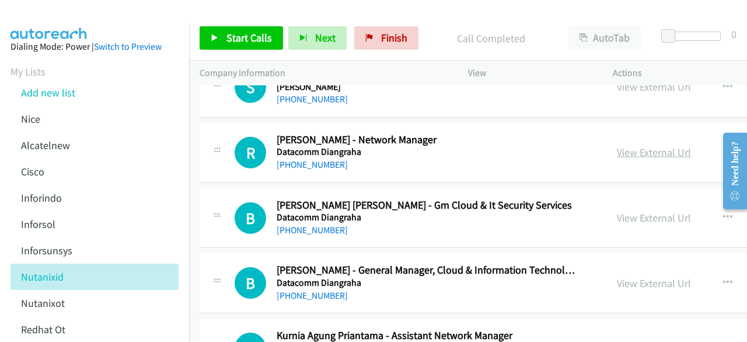
click at [641, 145] on link "View External Url" at bounding box center [654, 151] width 74 height 13
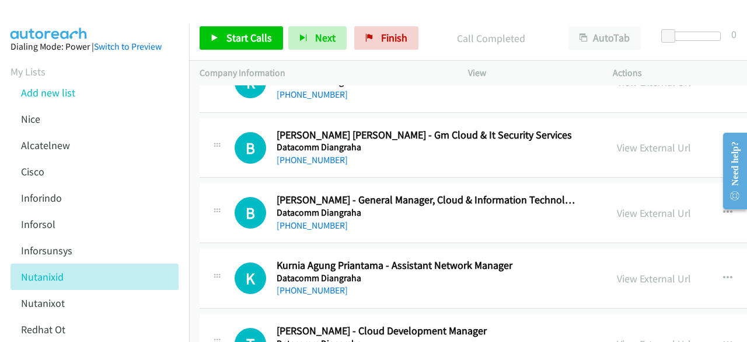
scroll to position [5362, 0]
click at [621, 130] on div "View External Url View External Url Schedule/Manage Callback Start Calls Here R…" at bounding box center [714, 147] width 214 height 39
click at [625, 130] on div "View External Url View External Url Schedule/Manage Callback Start Calls Here R…" at bounding box center [714, 147] width 214 height 39
click at [677, 140] on link "View External Url" at bounding box center [654, 146] width 74 height 13
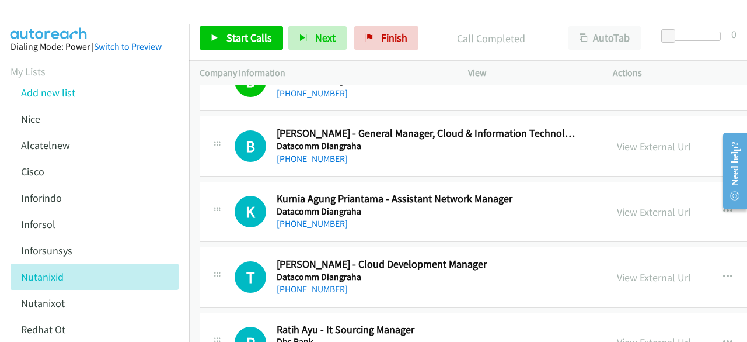
scroll to position [5428, 0]
click at [636, 139] on link "View External Url" at bounding box center [654, 145] width 74 height 13
click at [649, 204] on link "View External Url" at bounding box center [654, 210] width 74 height 13
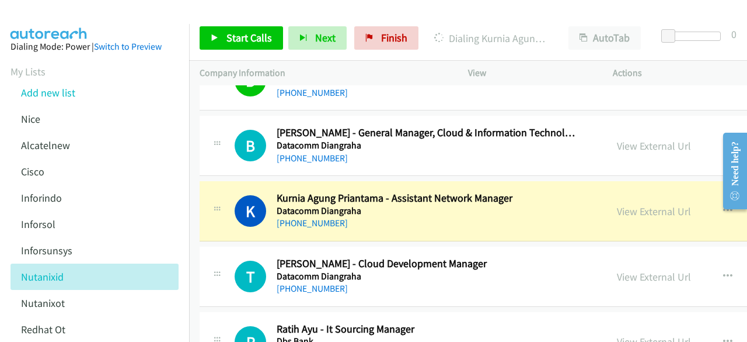
click at [298, 181] on div "K Callback Scheduled Kurnia Agung Priantama - Assistant Network Manager Datacom…" at bounding box center [586, 211] width 772 height 60
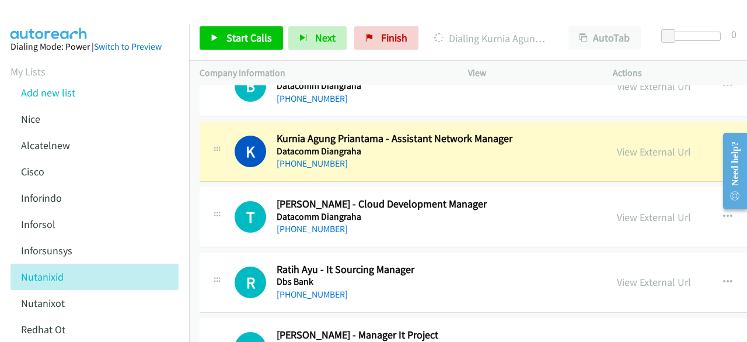
scroll to position [5494, 0]
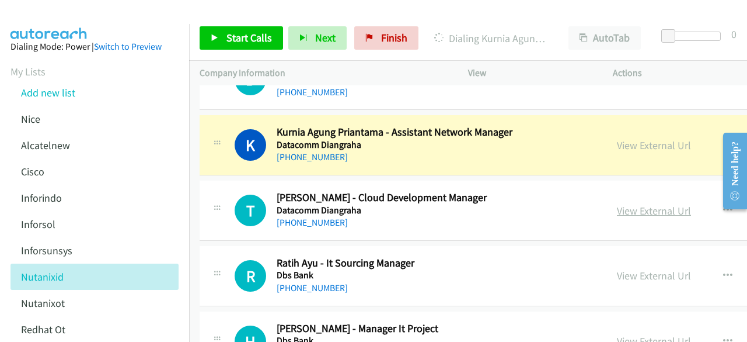
click at [639, 204] on link "View External Url" at bounding box center [654, 210] width 74 height 13
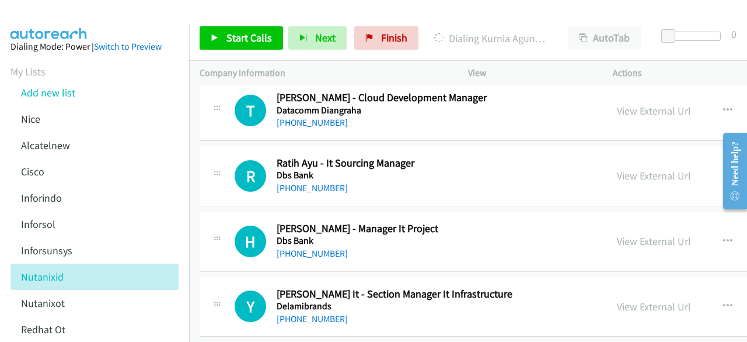
scroll to position [5595, 0]
click at [646, 168] on link "View External Url" at bounding box center [654, 174] width 74 height 13
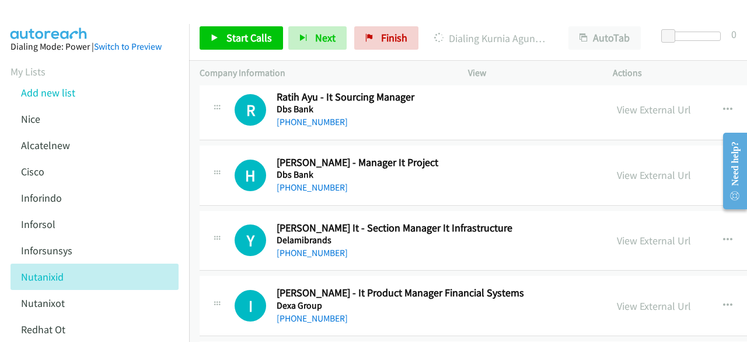
scroll to position [5661, 0]
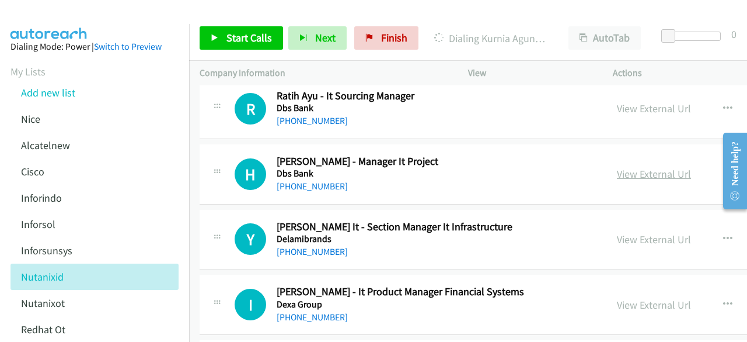
click at [642, 167] on link "View External Url" at bounding box center [654, 173] width 74 height 13
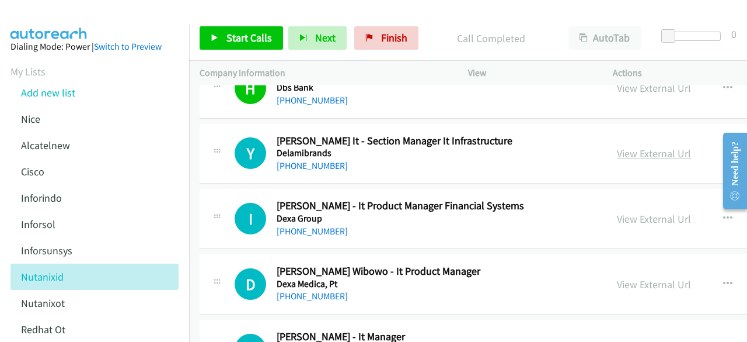
click at [651, 147] on link "View External Url" at bounding box center [654, 153] width 74 height 13
click at [658, 212] on link "View External Url" at bounding box center [654, 218] width 74 height 13
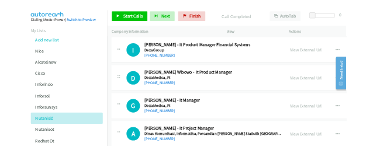
scroll to position [5859, 0]
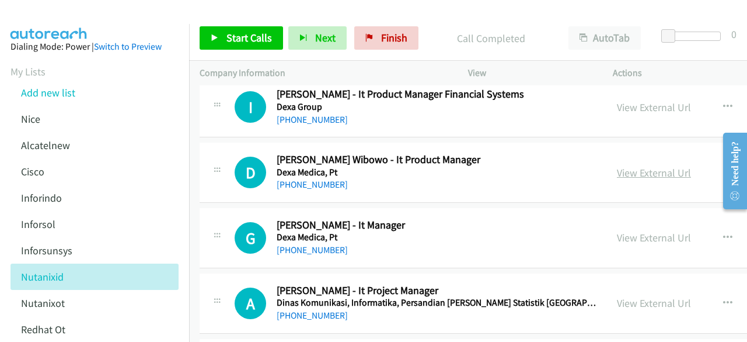
click at [635, 166] on link "View External Url" at bounding box center [654, 172] width 74 height 13
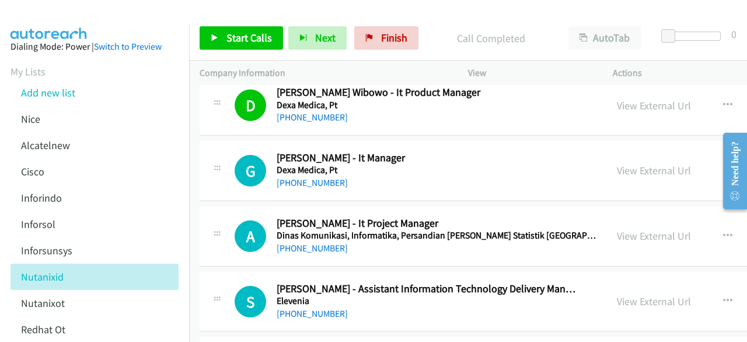
scroll to position [5926, 0]
click at [646, 163] on link "View External Url" at bounding box center [654, 169] width 74 height 13
click at [665, 228] on link "View External Url" at bounding box center [654, 234] width 74 height 13
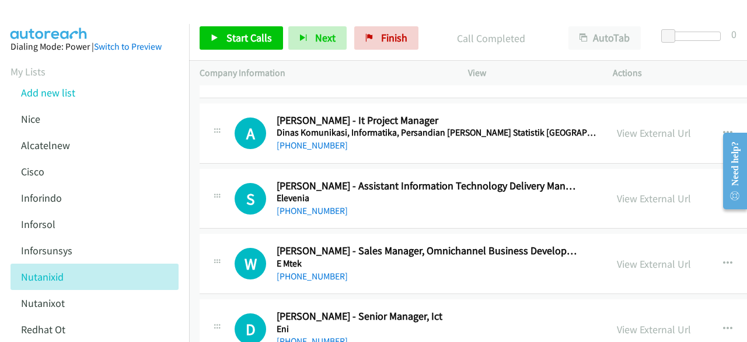
scroll to position [6033, 0]
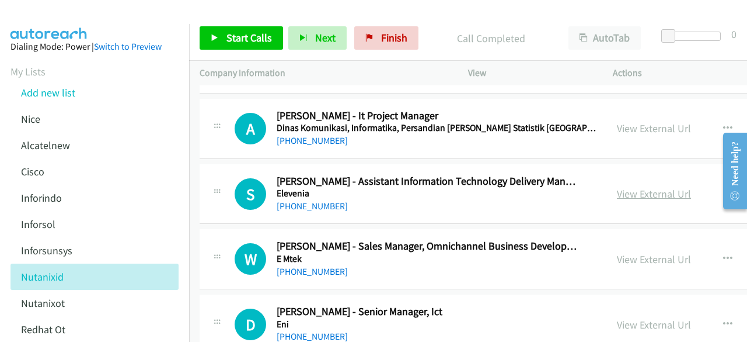
click at [646, 187] on link "View External Url" at bounding box center [654, 193] width 74 height 13
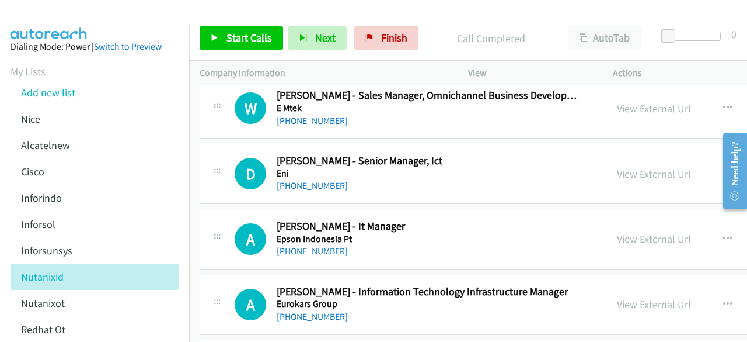
scroll to position [6189, 0]
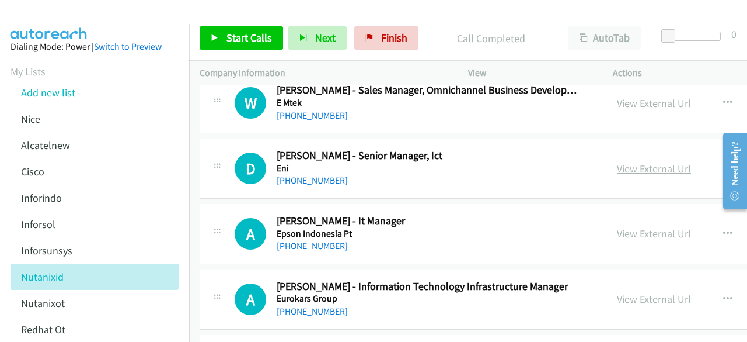
click at [643, 162] on link "View External Url" at bounding box center [654, 168] width 74 height 13
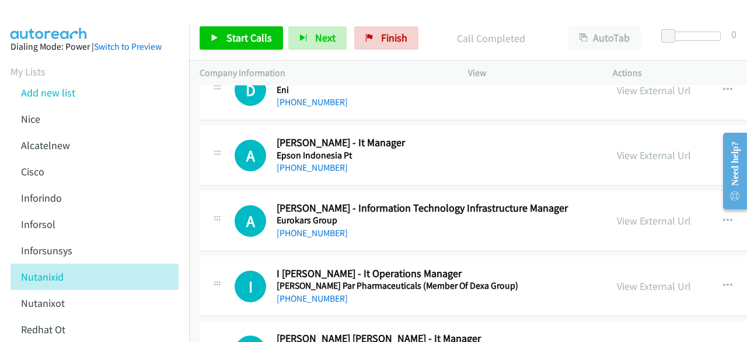
scroll to position [6269, 0]
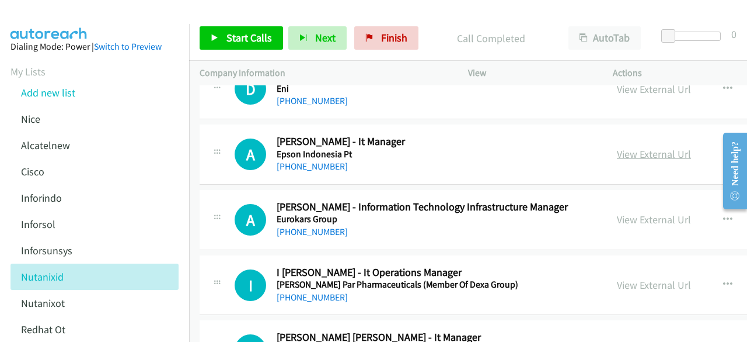
click at [629, 147] on link "View External Url" at bounding box center [654, 153] width 74 height 13
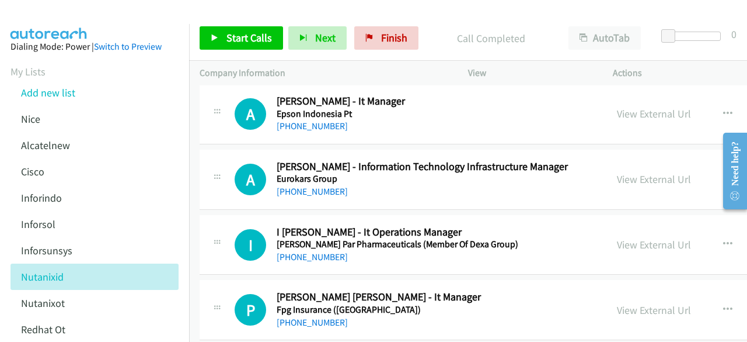
scroll to position [6312, 0]
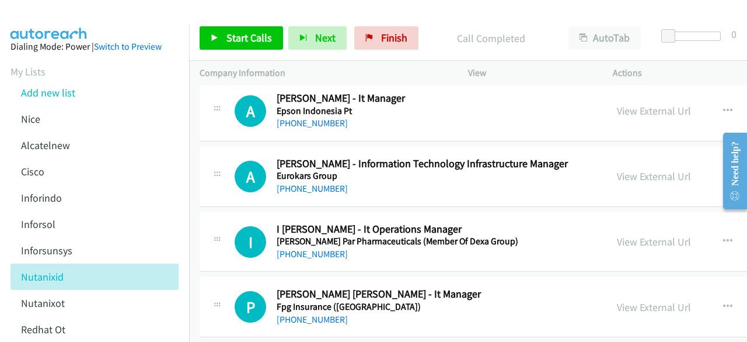
click at [658, 168] on div "View External Url" at bounding box center [654, 176] width 74 height 16
click at [658, 169] on link "View External Url" at bounding box center [654, 175] width 74 height 13
click at [635, 235] on link "View External Url" at bounding box center [654, 241] width 74 height 13
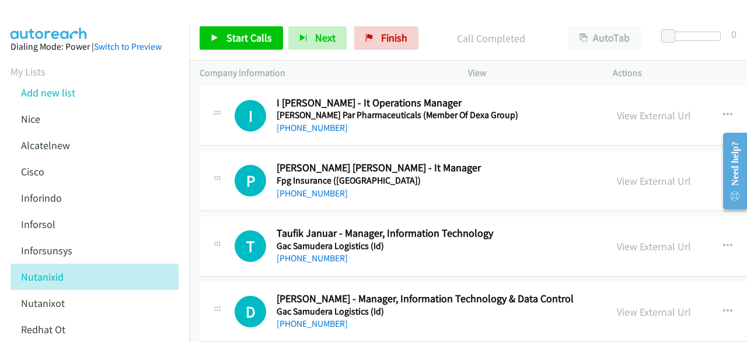
scroll to position [6440, 0]
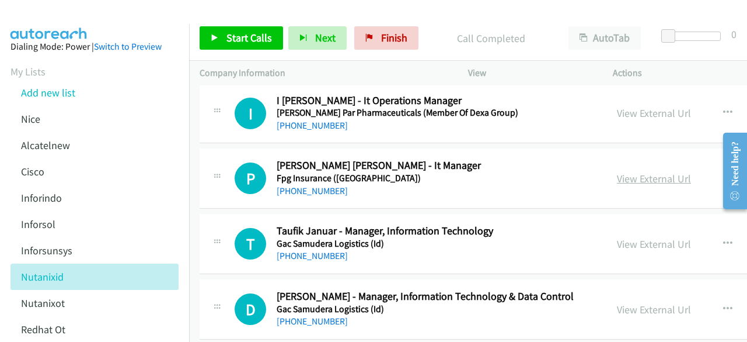
click at [644, 172] on link "View External Url" at bounding box center [654, 178] width 74 height 13
click at [659, 237] on link "View External Url" at bounding box center [654, 243] width 74 height 13
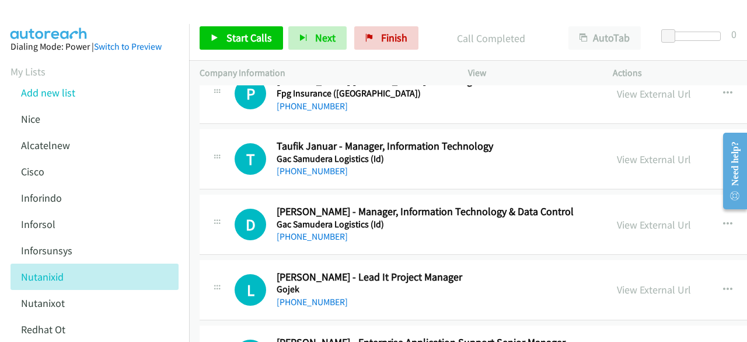
scroll to position [6526, 0]
click at [648, 217] on link "View External Url" at bounding box center [654, 223] width 74 height 13
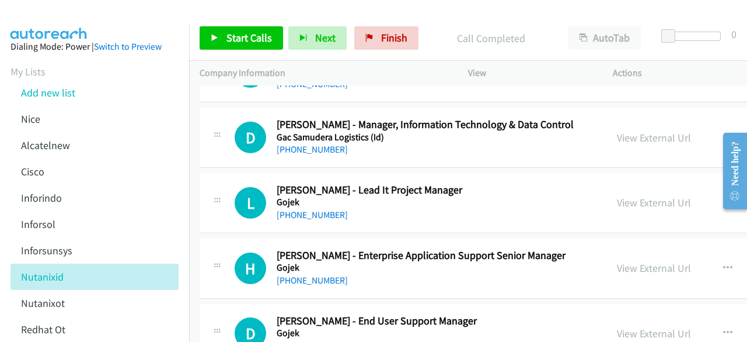
scroll to position [6617, 0]
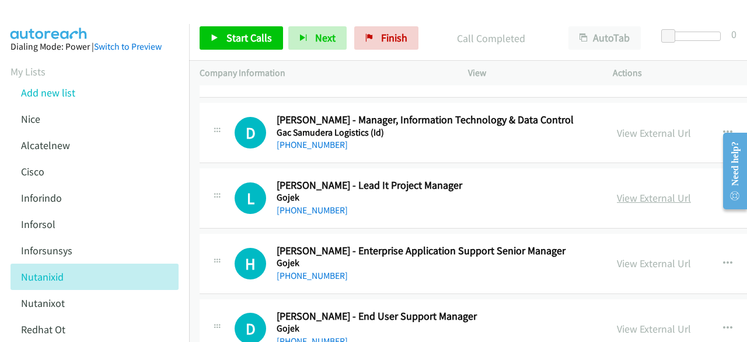
click at [652, 191] on link "View External Url" at bounding box center [654, 197] width 74 height 13
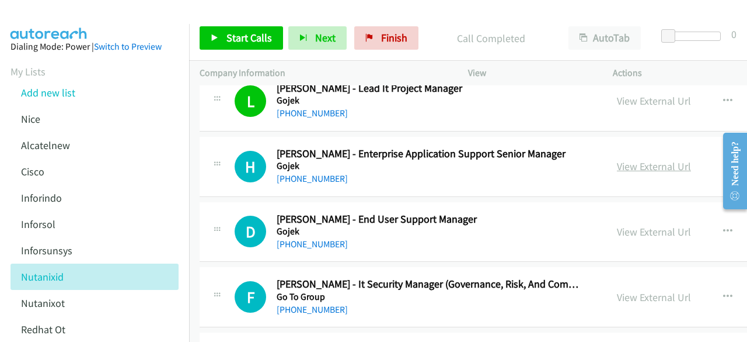
click at [638, 159] on link "View External Url" at bounding box center [654, 165] width 74 height 13
click at [641, 225] on link "View External Url" at bounding box center [654, 231] width 74 height 13
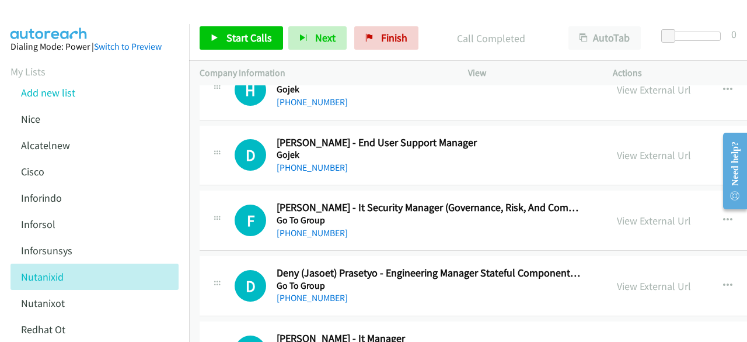
scroll to position [6810, 0]
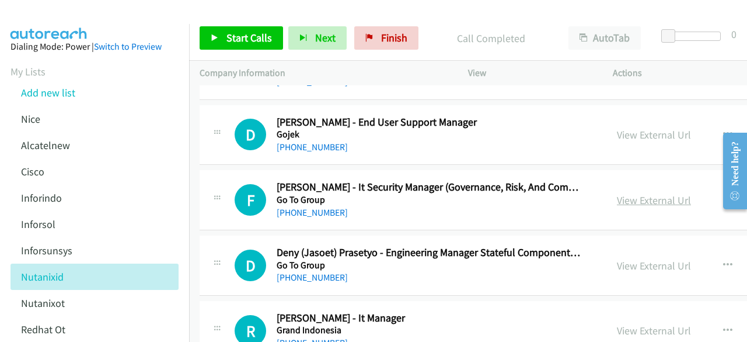
click at [645, 193] on link "View External Url" at bounding box center [654, 199] width 74 height 13
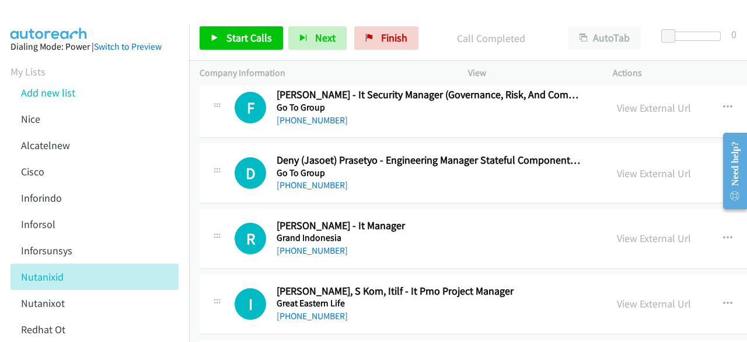
scroll to position [6904, 0]
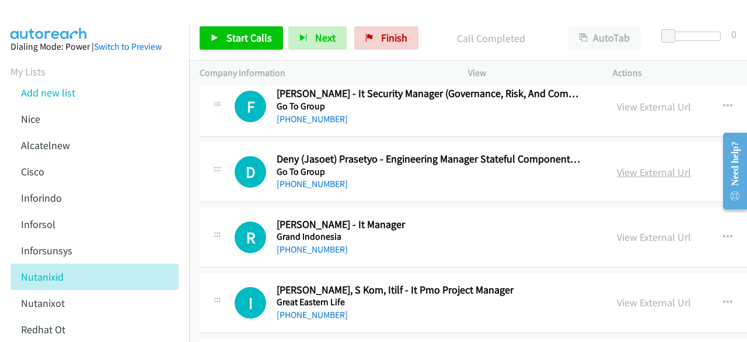
click at [635, 165] on link "View External Url" at bounding box center [654, 171] width 74 height 13
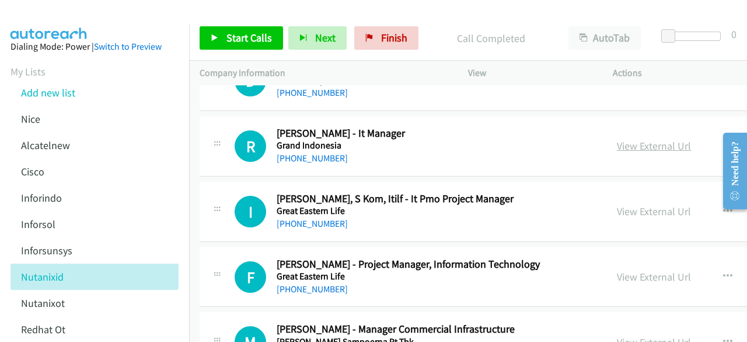
click at [635, 139] on link "View External Url" at bounding box center [654, 145] width 74 height 13
click at [639, 204] on link "View External Url" at bounding box center [654, 210] width 74 height 13
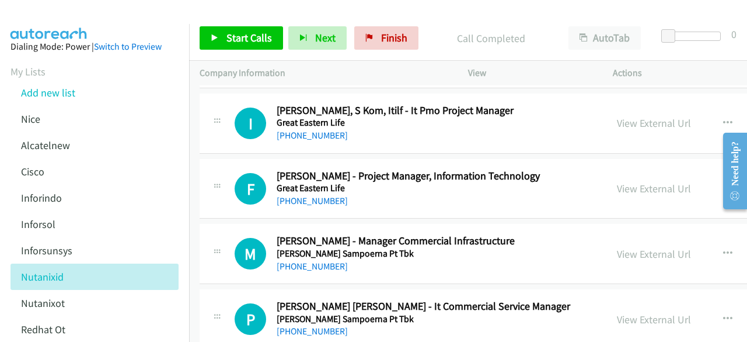
scroll to position [7084, 0]
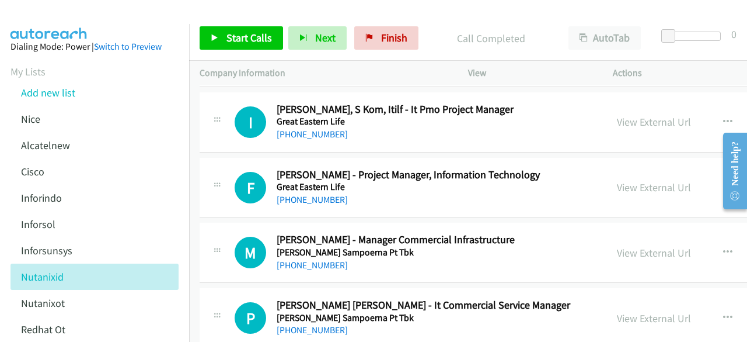
click at [641, 176] on div "View External Url View External Url Schedule/Manage Callback Start Calls Here R…" at bounding box center [714, 187] width 214 height 39
click at [644, 179] on div "View External Url" at bounding box center [654, 187] width 74 height 16
click at [646, 180] on link "View External Url" at bounding box center [654, 186] width 74 height 13
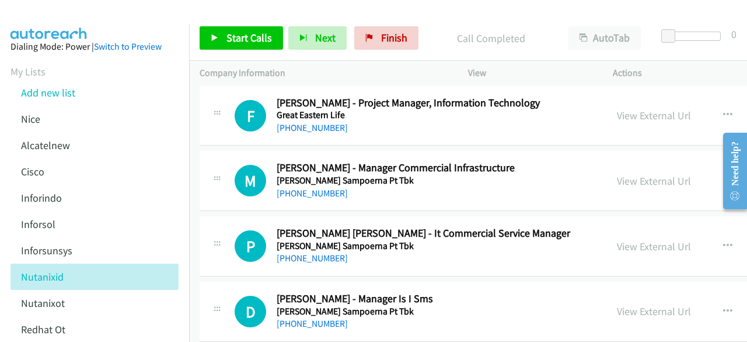
scroll to position [7188, 0]
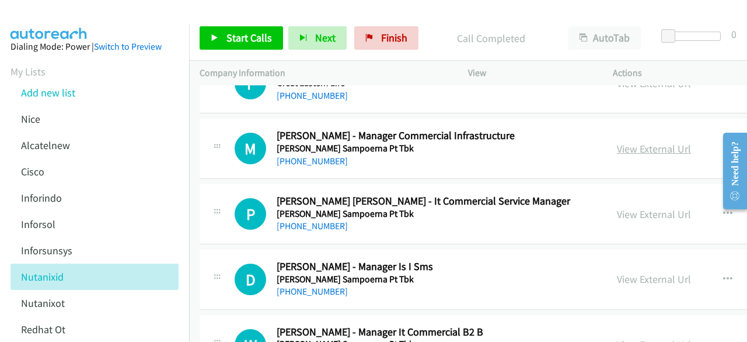
click at [642, 142] on link "View External Url" at bounding box center [654, 148] width 74 height 13
click at [645, 207] on link "View External Url" at bounding box center [654, 213] width 74 height 13
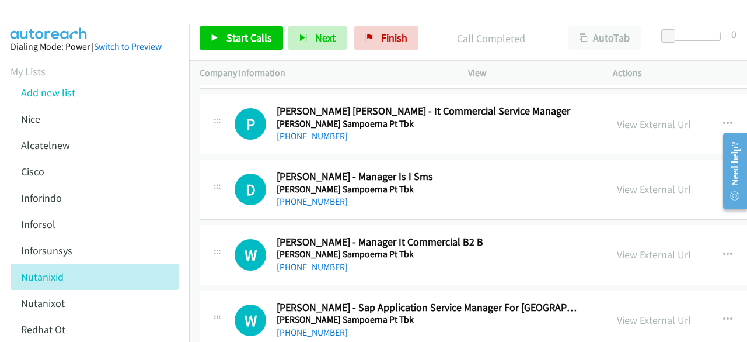
scroll to position [7281, 0]
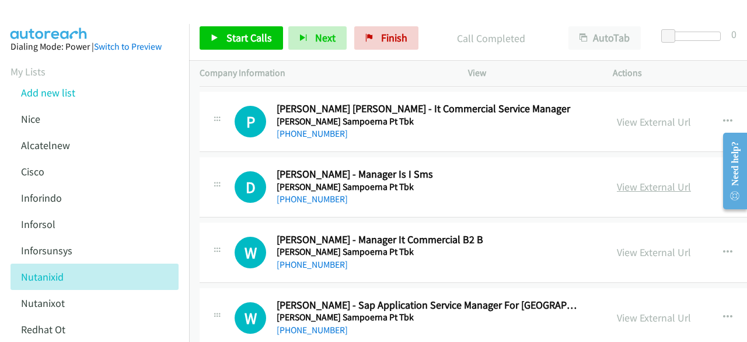
click at [651, 180] on link "View External Url" at bounding box center [654, 186] width 74 height 13
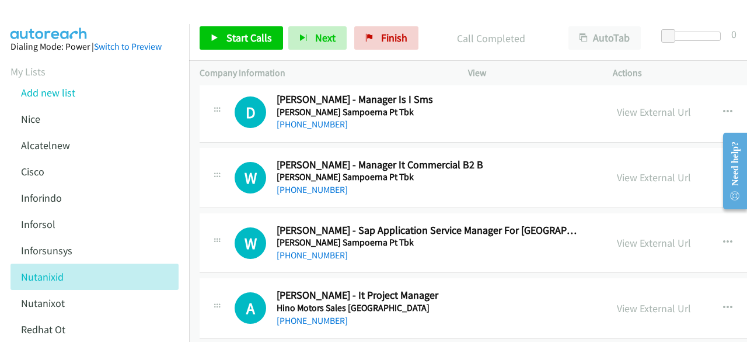
scroll to position [7356, 0]
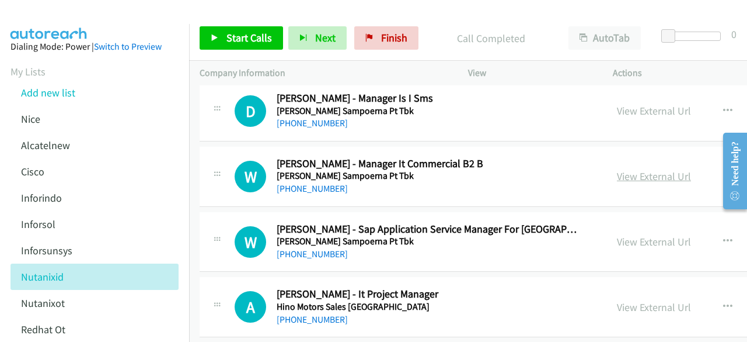
click at [647, 169] on link "View External Url" at bounding box center [654, 175] width 74 height 13
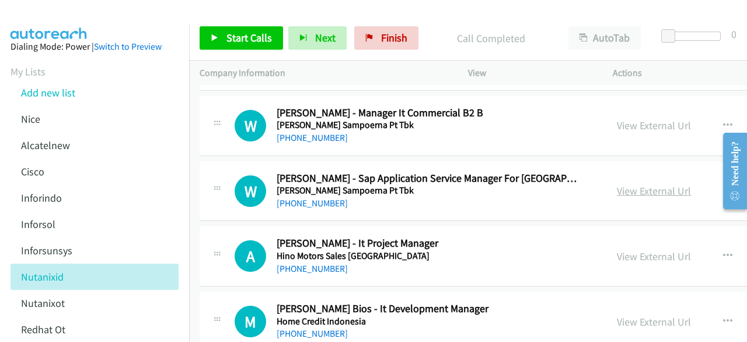
click at [635, 184] on link "View External Url" at bounding box center [654, 190] width 74 height 13
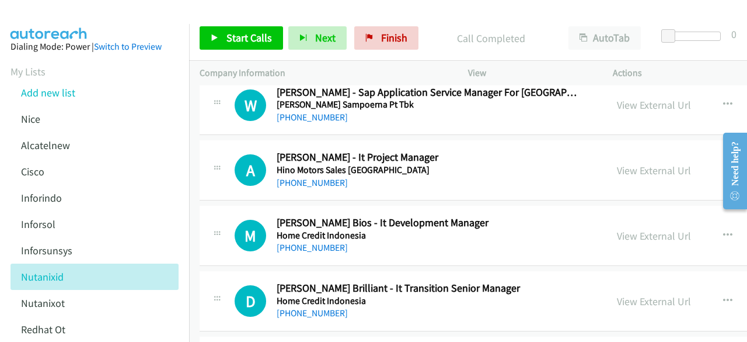
scroll to position [7494, 0]
click at [644, 163] on link "View External Url" at bounding box center [654, 169] width 74 height 13
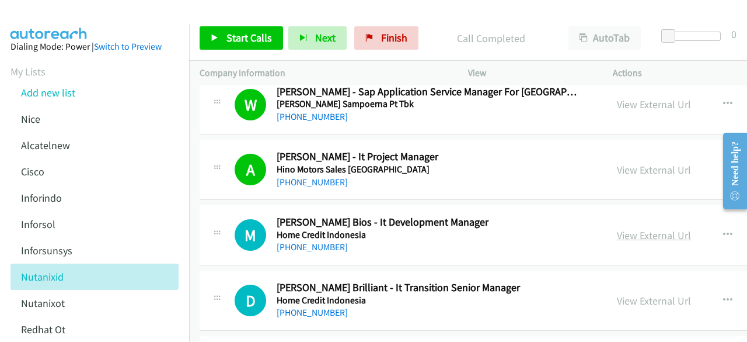
click at [661, 228] on link "View External Url" at bounding box center [654, 234] width 74 height 13
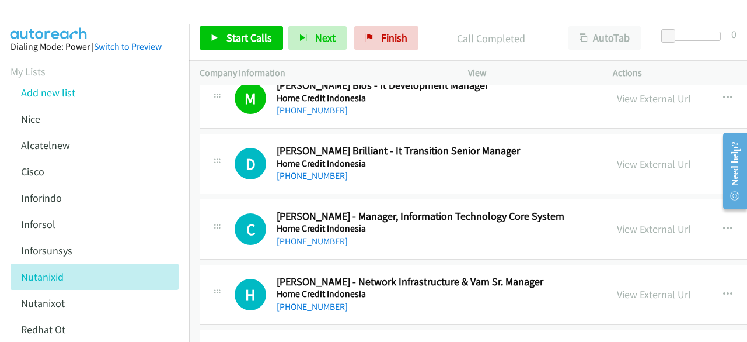
scroll to position [7631, 0]
click at [642, 156] on link "View External Url" at bounding box center [654, 162] width 74 height 13
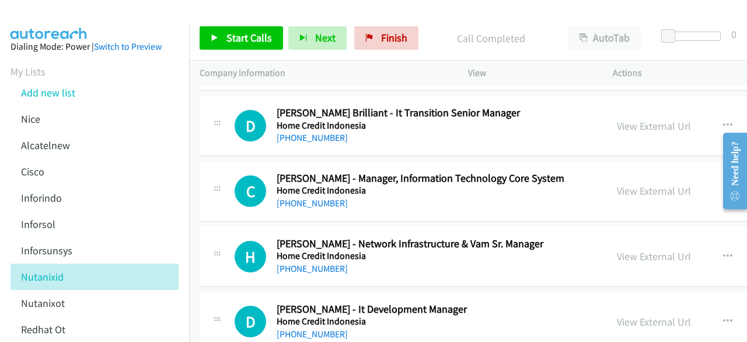
scroll to position [7676, 0]
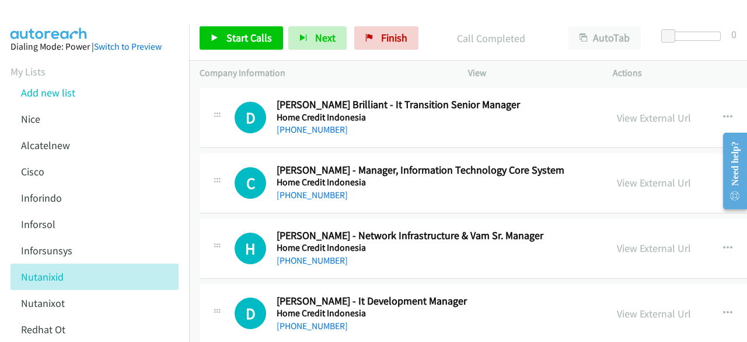
click at [639, 164] on div "View External Url View External Url Schedule/Manage Callback Start Calls Here R…" at bounding box center [714, 183] width 214 height 39
click at [644, 176] on link "View External Url" at bounding box center [654, 182] width 74 height 13
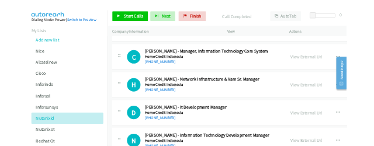
scroll to position [7727, 0]
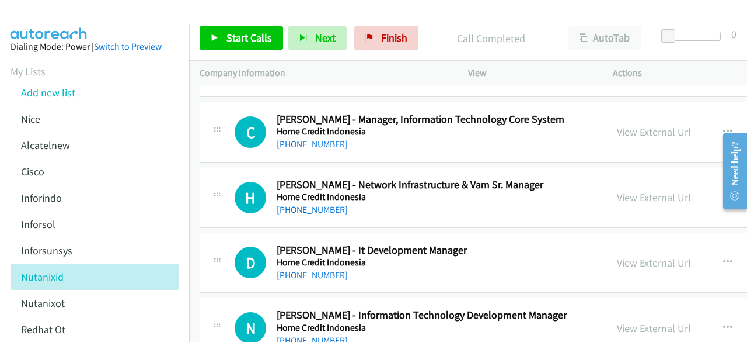
click at [660, 190] on link "View External Url" at bounding box center [654, 196] width 74 height 13
click at [299, 230] on td "D Callback Scheduled Devin Kusbiantoputra - It Development Manager Home Credit …" at bounding box center [585, 262] width 793 height 65
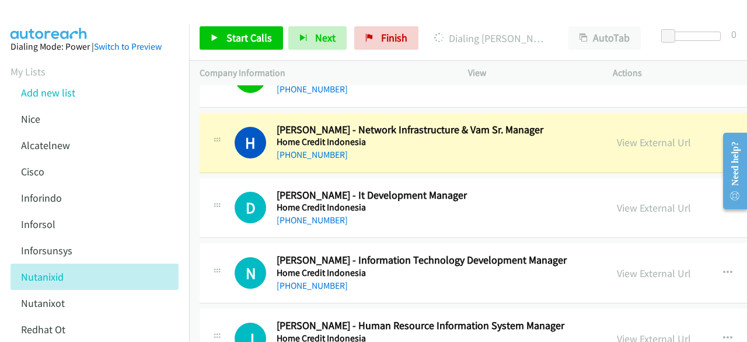
scroll to position [7783, 0]
click at [640, 200] on link "View External Url" at bounding box center [654, 206] width 74 height 13
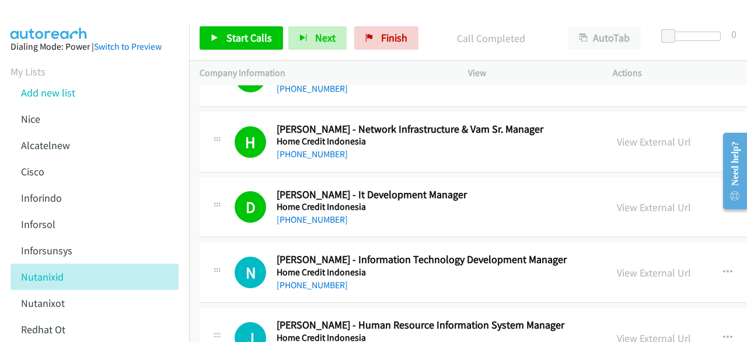
scroll to position [7877, 0]
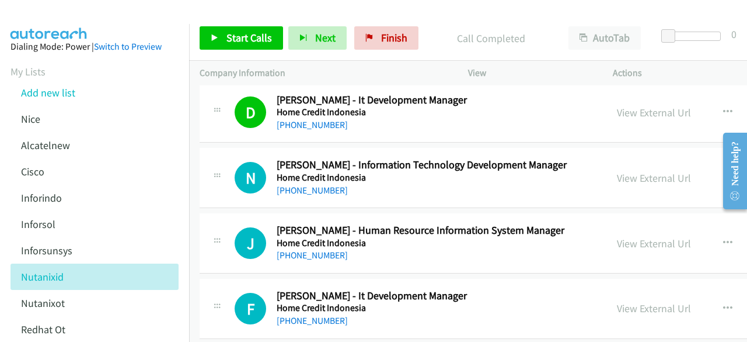
click at [645, 164] on div "View External Url View External Url Schedule/Manage Callback Start Calls Here R…" at bounding box center [714, 177] width 214 height 39
click at [649, 171] on link "View External Url" at bounding box center [654, 177] width 74 height 13
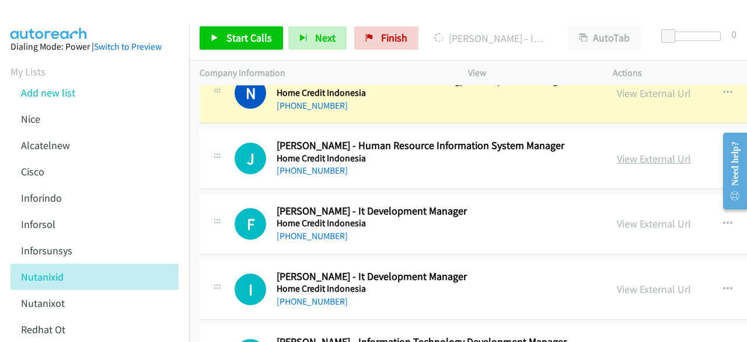
scroll to position [7971, 0]
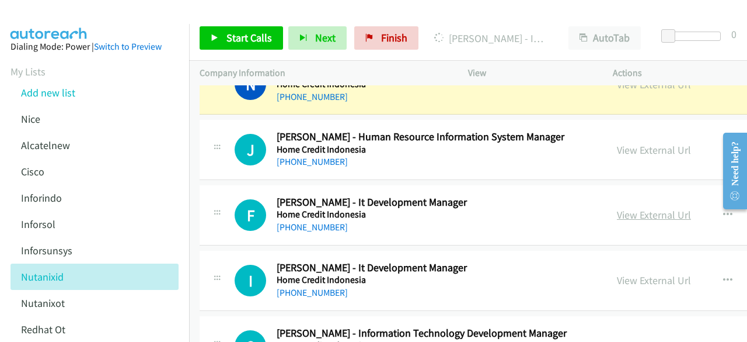
click at [645, 208] on link "View External Url" at bounding box center [654, 214] width 74 height 13
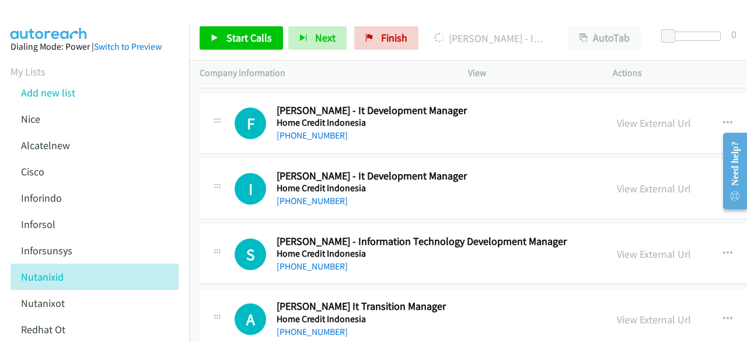
scroll to position [8069, 0]
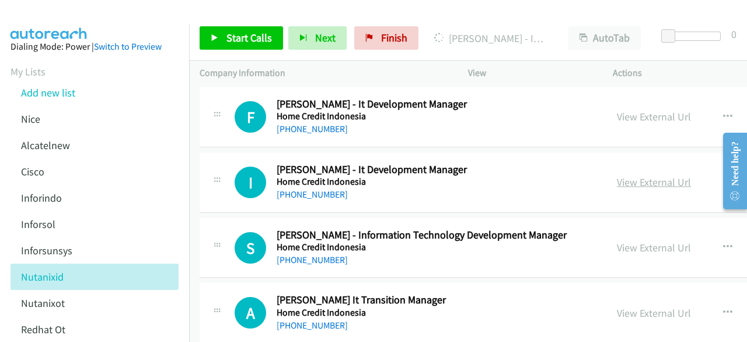
click at [652, 175] on link "View External Url" at bounding box center [654, 181] width 74 height 13
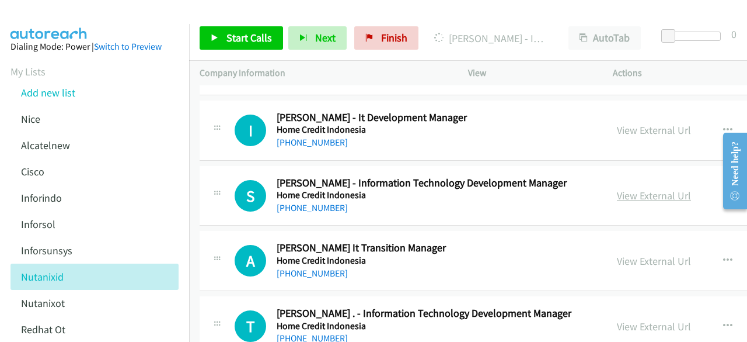
click at [652, 189] on link "View External Url" at bounding box center [654, 195] width 74 height 13
click at [644, 254] on link "View External Url" at bounding box center [654, 260] width 74 height 13
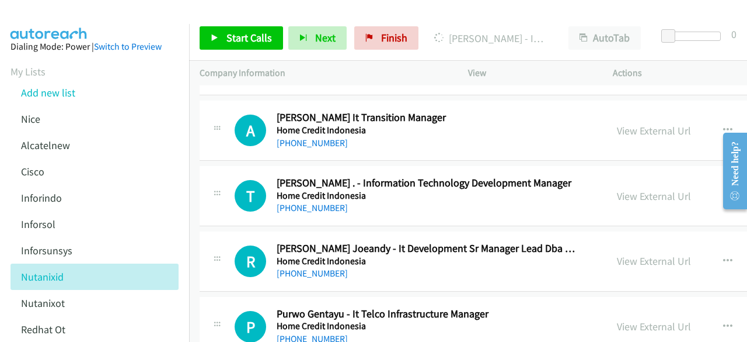
scroll to position [8254, 0]
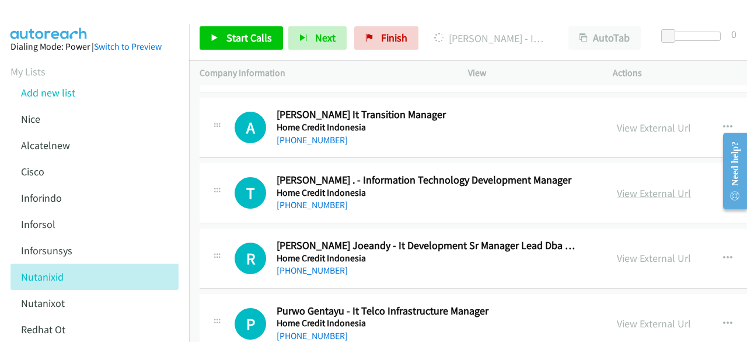
click at [647, 186] on link "View External Url" at bounding box center [654, 192] width 74 height 13
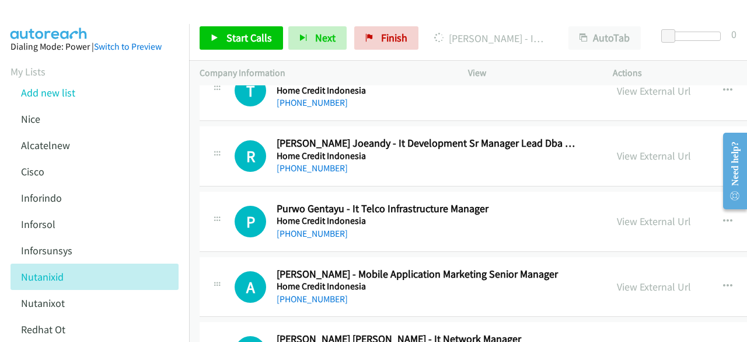
scroll to position [8357, 0]
click at [633, 148] on link "View External Url" at bounding box center [654, 154] width 74 height 13
click at [641, 214] on link "View External Url" at bounding box center [654, 220] width 74 height 13
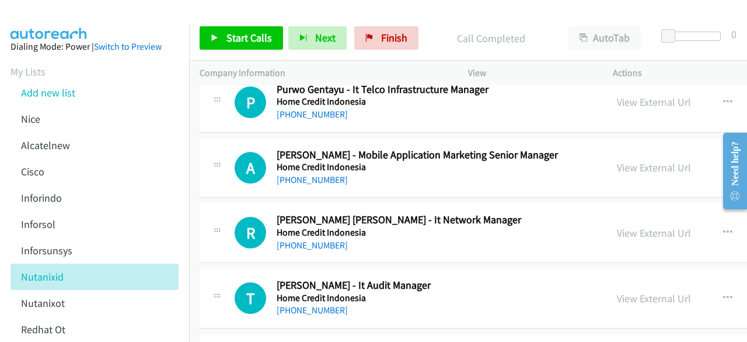
scroll to position [8476, 0]
click at [647, 225] on link "View External Url" at bounding box center [654, 231] width 74 height 13
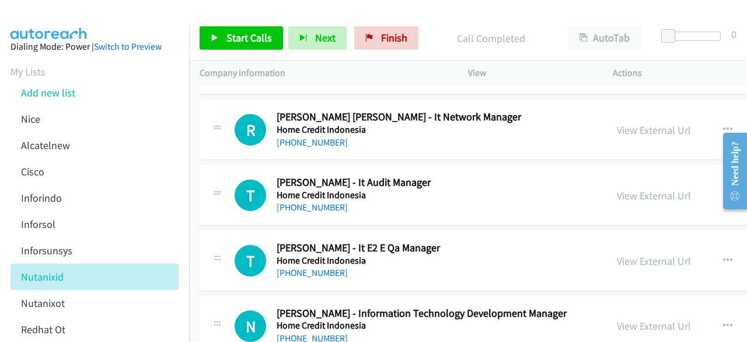
scroll to position [8581, 0]
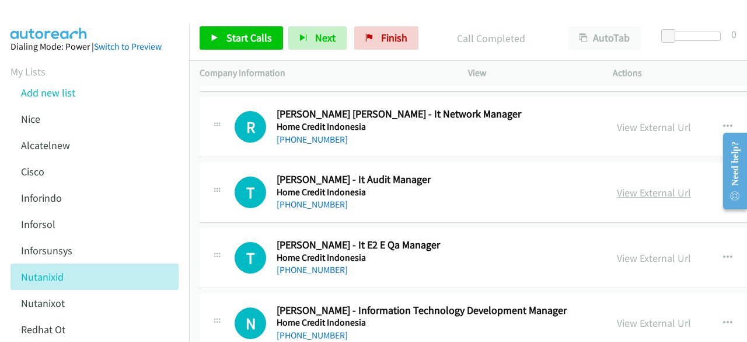
click at [654, 186] on link "View External Url" at bounding box center [654, 192] width 74 height 13
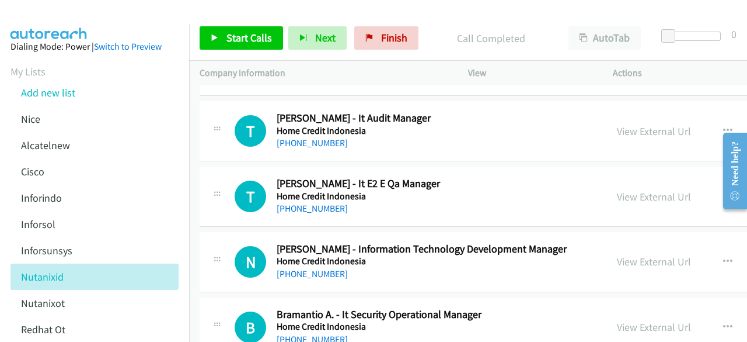
scroll to position [8643, 0]
click at [642, 189] on link "View External Url" at bounding box center [654, 195] width 74 height 13
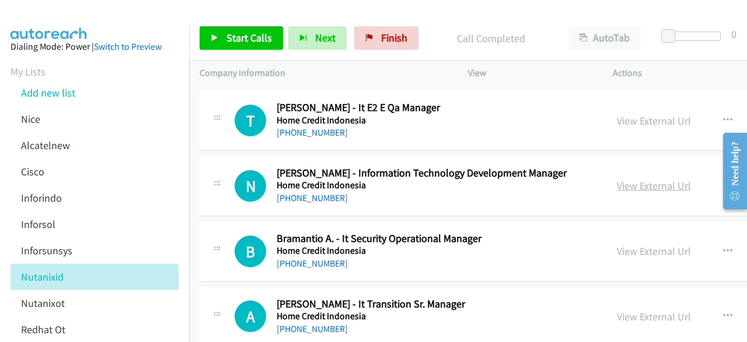
scroll to position [8719, 0]
click at [651, 178] on link "View External Url" at bounding box center [654, 184] width 74 height 13
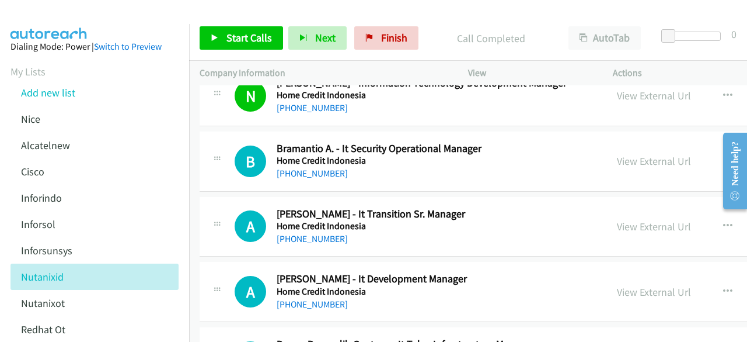
scroll to position [8809, 0]
click at [655, 154] on link "View External Url" at bounding box center [654, 160] width 74 height 13
click at [633, 219] on link "View External Url" at bounding box center [654, 225] width 74 height 13
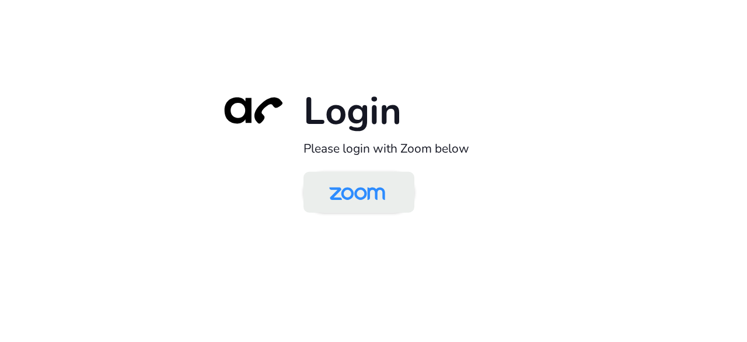
click at [340, 182] on img at bounding box center [357, 193] width 81 height 38
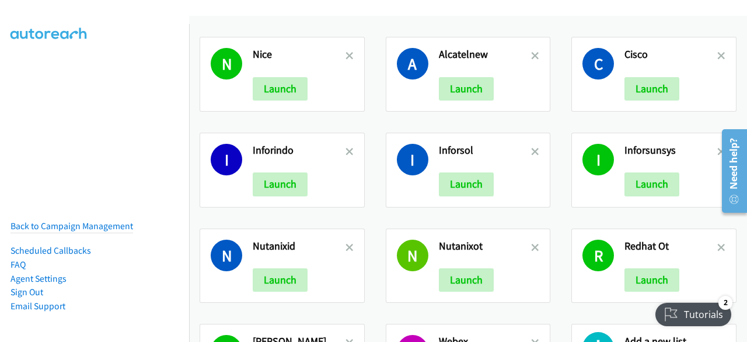
click at [293, 261] on div "Nutanixid Launch" at bounding box center [299, 265] width 93 height 53
click at [287, 277] on button "Launch" at bounding box center [280, 279] width 55 height 23
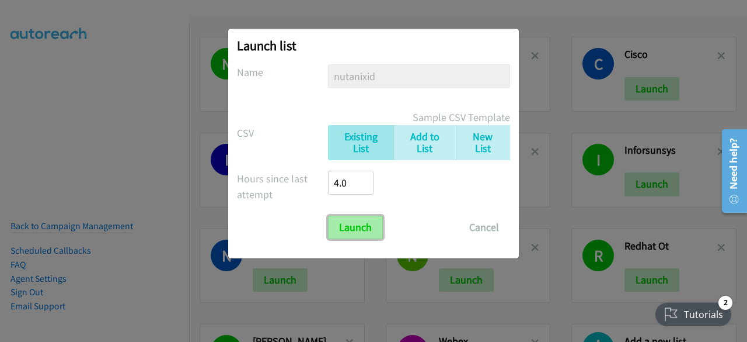
click at [380, 228] on input "Launch" at bounding box center [355, 226] width 55 height 23
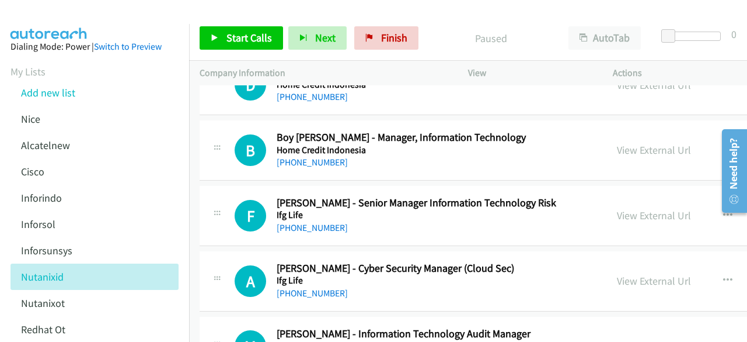
scroll to position [9248, 0]
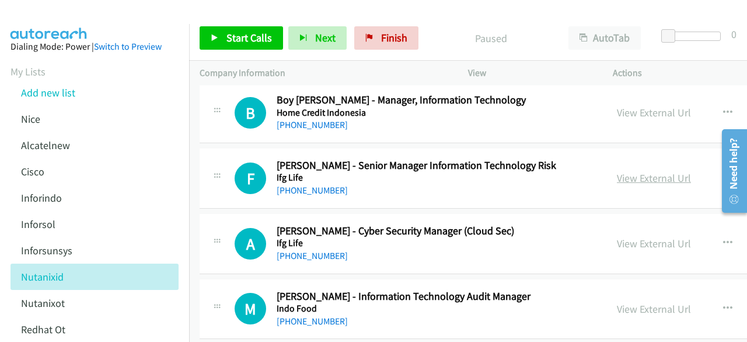
click at [646, 171] on link "View External Url" at bounding box center [654, 177] width 74 height 13
click at [642, 236] on link "View External Url" at bounding box center [654, 242] width 74 height 13
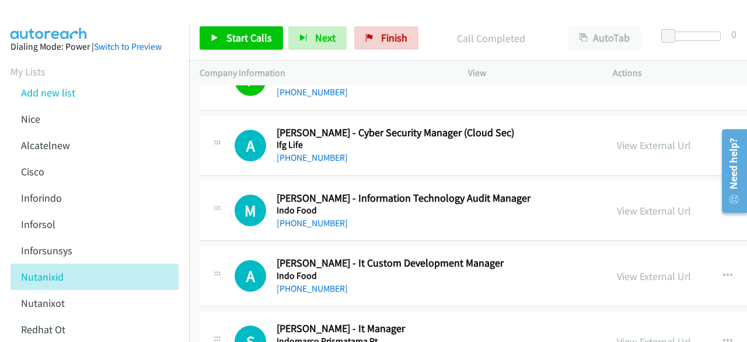
scroll to position [9347, 0]
click at [639, 203] on link "View External Url" at bounding box center [654, 209] width 74 height 13
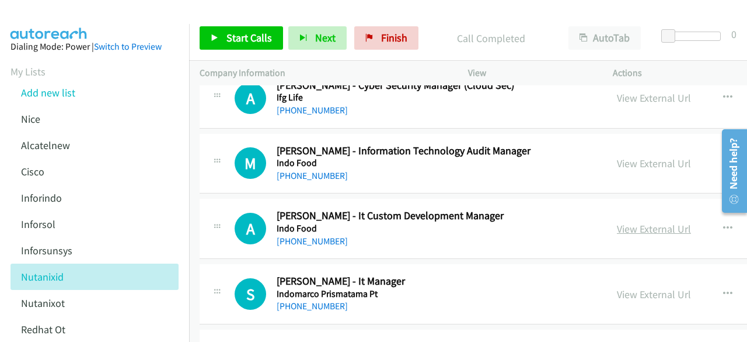
click at [658, 222] on link "View External Url" at bounding box center [654, 228] width 74 height 13
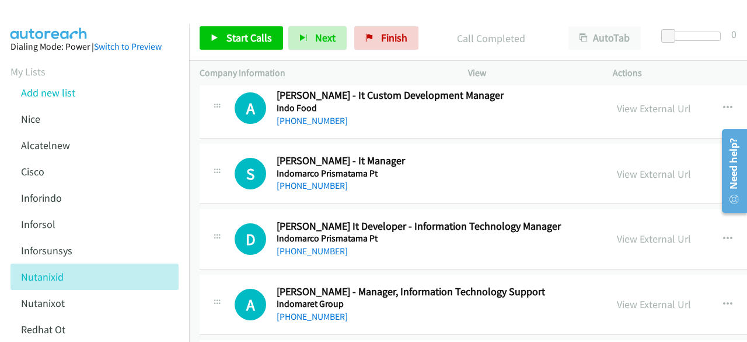
scroll to position [9515, 0]
click at [652, 166] on link "View External Url" at bounding box center [654, 172] width 74 height 13
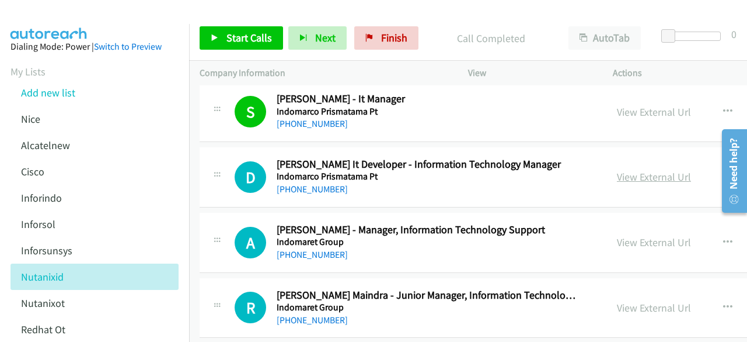
scroll to position [9577, 0]
click at [670, 169] on link "View External Url" at bounding box center [654, 175] width 74 height 13
click at [655, 235] on link "View External Url" at bounding box center [654, 241] width 74 height 13
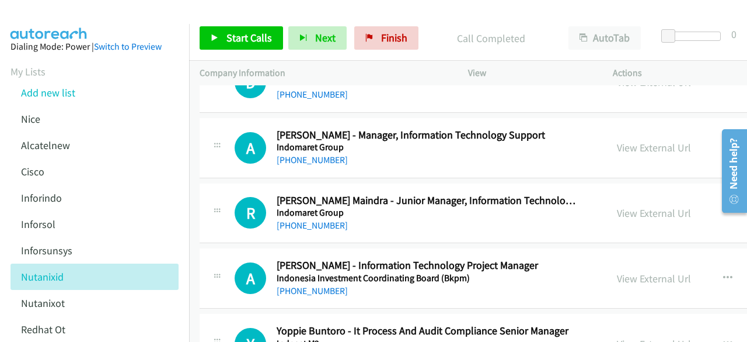
scroll to position [9673, 0]
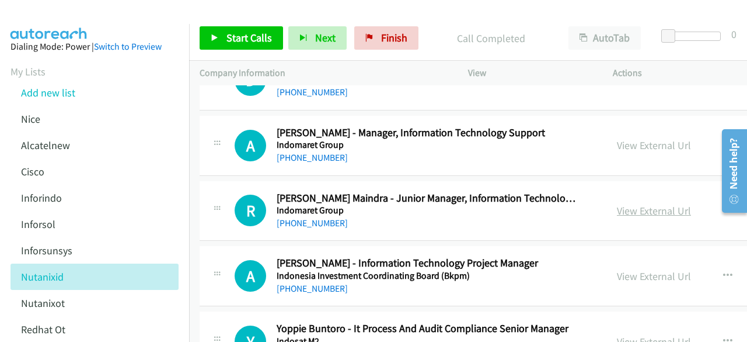
click at [644, 204] on link "View External Url" at bounding box center [654, 210] width 74 height 13
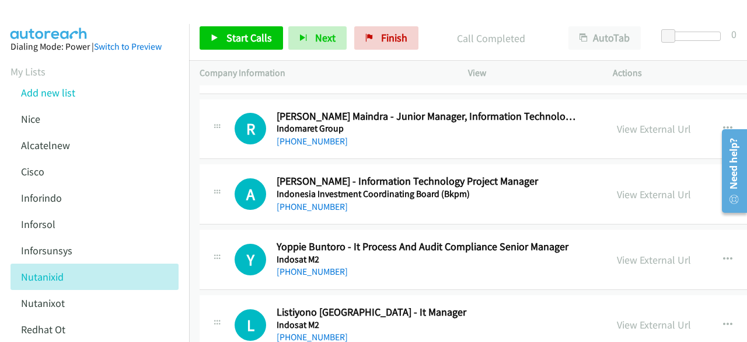
click at [641, 175] on div "View External Url View External Url Schedule/Manage Callback Start Calls Here R…" at bounding box center [714, 194] width 214 height 39
click at [644, 187] on link "View External Url" at bounding box center [654, 193] width 74 height 13
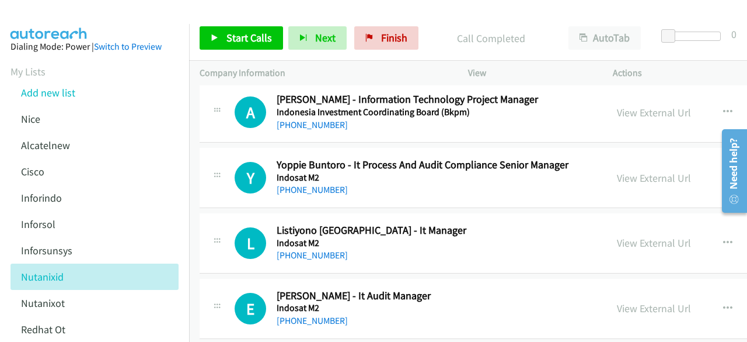
scroll to position [9838, 0]
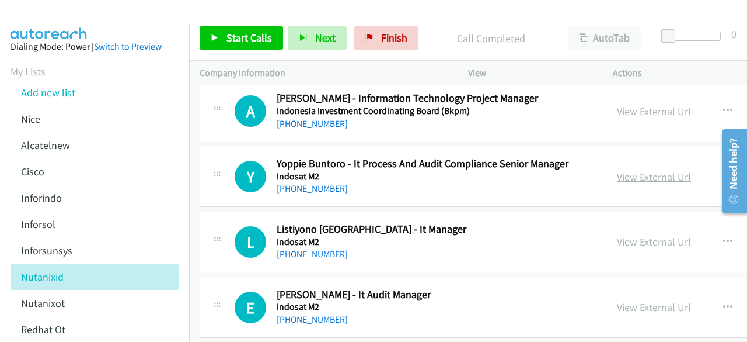
click at [644, 170] on link "View External Url" at bounding box center [654, 176] width 74 height 13
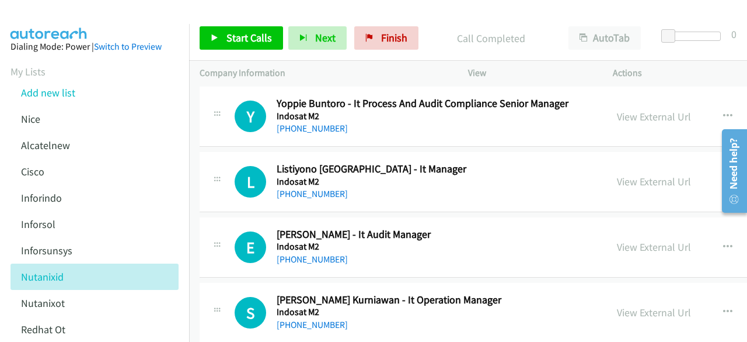
scroll to position [9898, 0]
click at [647, 174] on link "View External Url" at bounding box center [654, 180] width 74 height 13
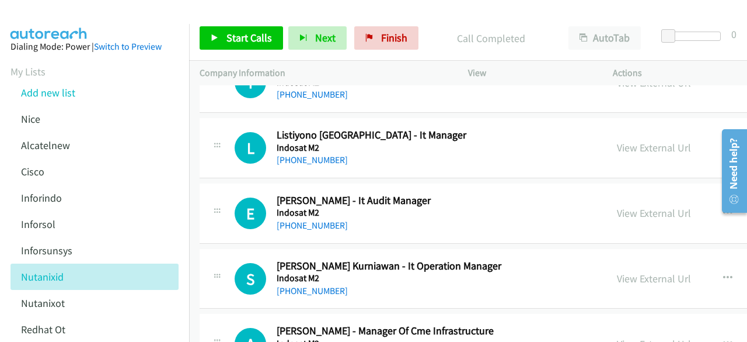
scroll to position [9957, 0]
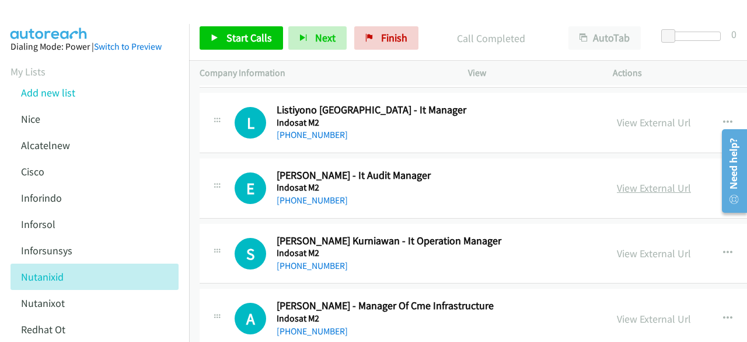
click at [655, 181] on link "View External Url" at bounding box center [654, 187] width 74 height 13
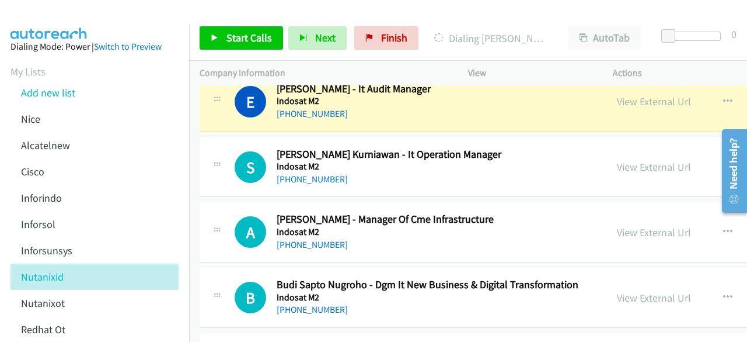
scroll to position [10043, 0]
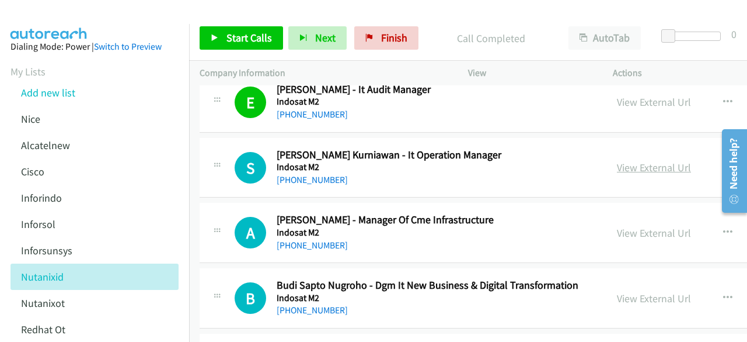
click at [662, 161] on link "View External Url" at bounding box center [654, 167] width 74 height 13
click at [666, 226] on link "View External Url" at bounding box center [654, 232] width 74 height 13
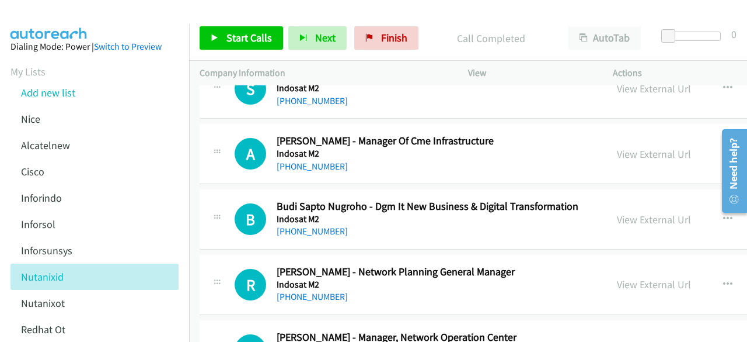
scroll to position [10122, 0]
click at [631, 212] on link "View External Url" at bounding box center [654, 218] width 74 height 13
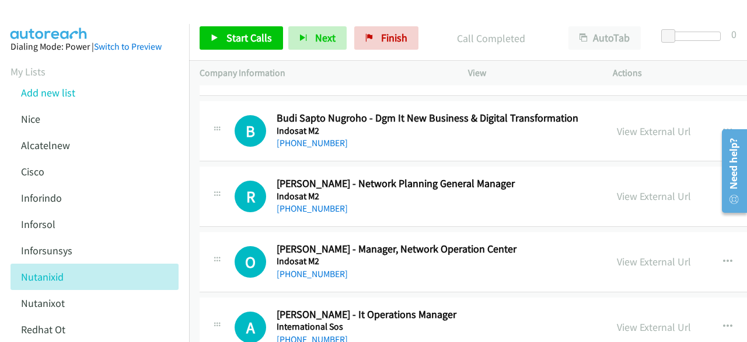
scroll to position [10210, 0]
click at [644, 189] on link "View External Url" at bounding box center [654, 195] width 74 height 13
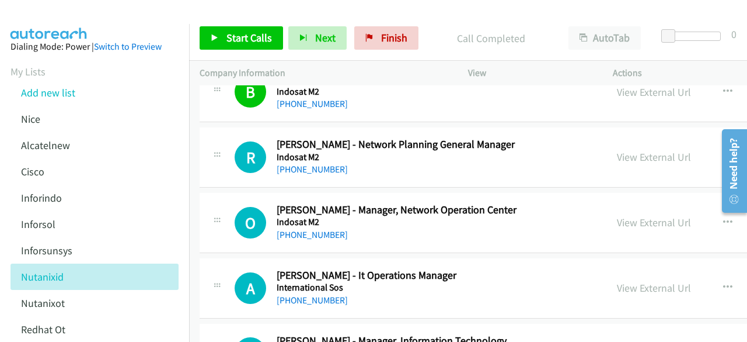
scroll to position [10251, 0]
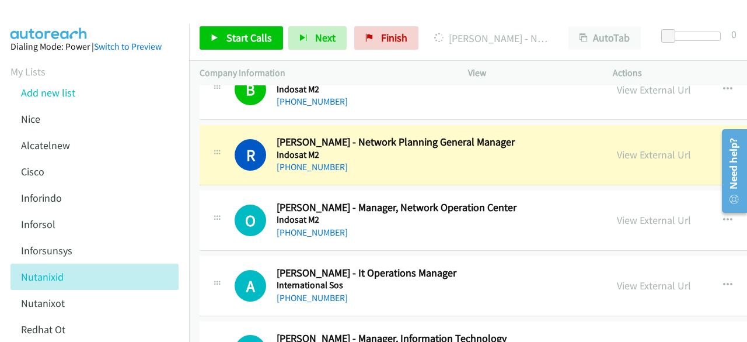
click at [203, 190] on div "O Callback Scheduled [PERSON_NAME] - Manager, Network Operation Center Indosat …" at bounding box center [586, 220] width 772 height 60
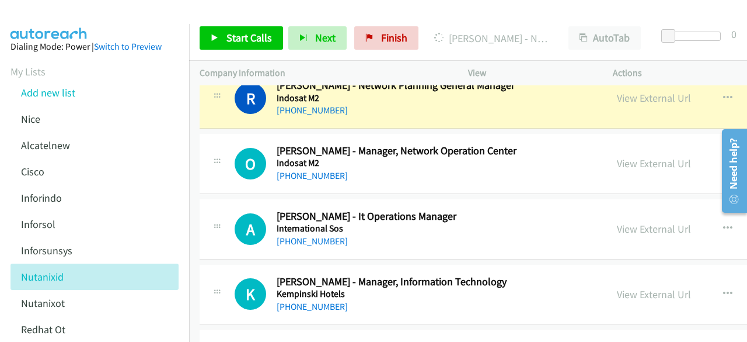
scroll to position [10311, 0]
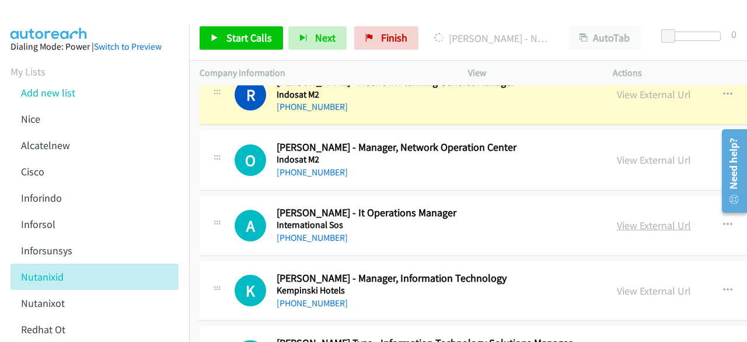
click at [652, 218] on link "View External Url" at bounding box center [654, 224] width 74 height 13
click at [647, 153] on link "View External Url" at bounding box center [654, 159] width 74 height 13
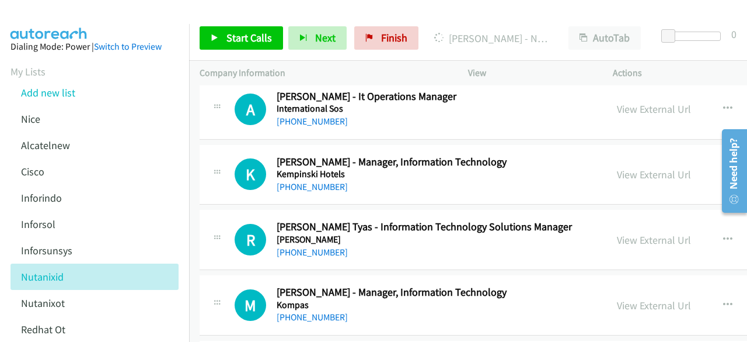
scroll to position [10430, 0]
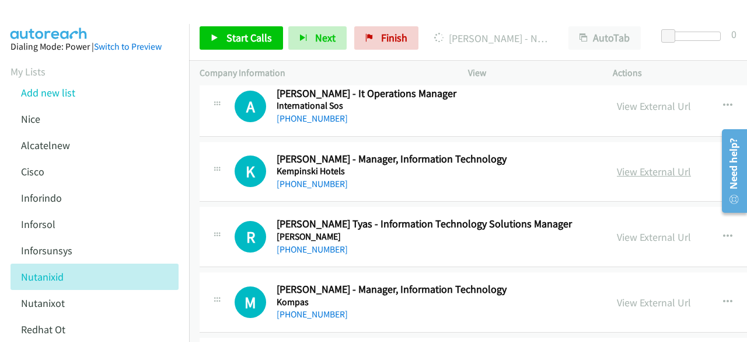
click at [634, 165] on link "View External Url" at bounding box center [654, 171] width 74 height 13
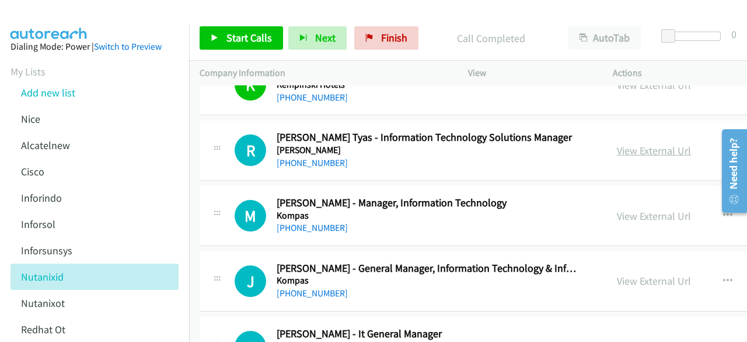
click at [676, 144] on link "View External Url" at bounding box center [654, 150] width 74 height 13
click at [634, 209] on link "View External Url" at bounding box center [654, 215] width 74 height 13
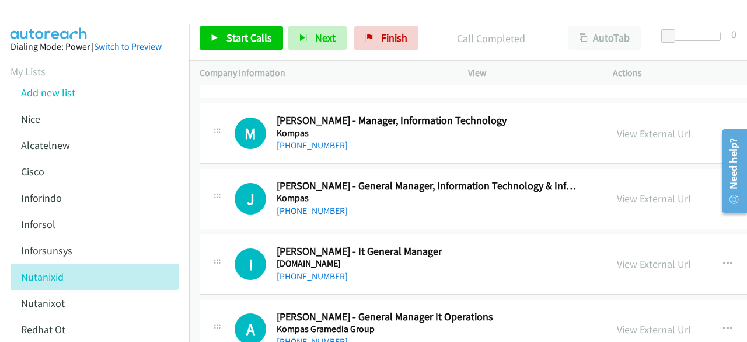
scroll to position [10617, 0]
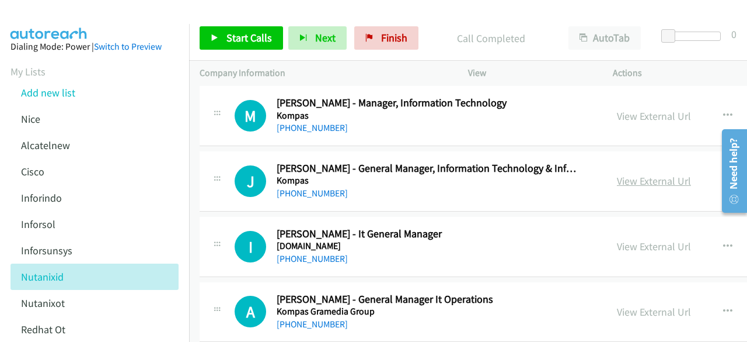
click at [649, 174] on link "View External Url" at bounding box center [654, 180] width 74 height 13
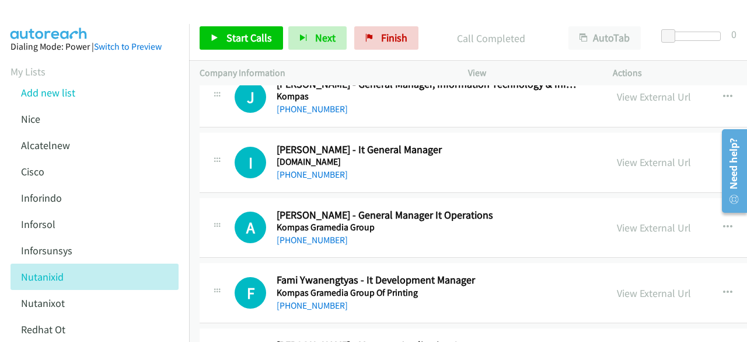
scroll to position [10702, 0]
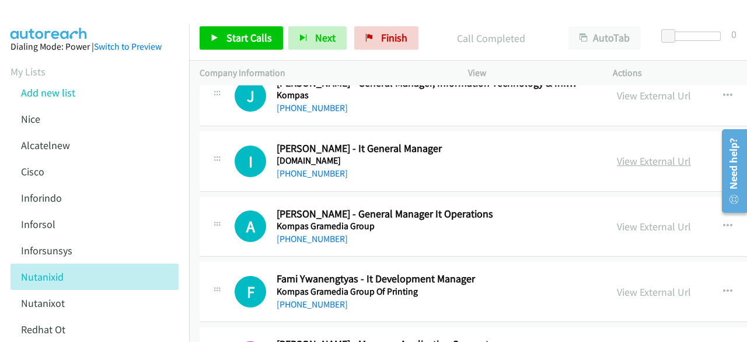
click at [631, 154] on link "View External Url" at bounding box center [654, 160] width 74 height 13
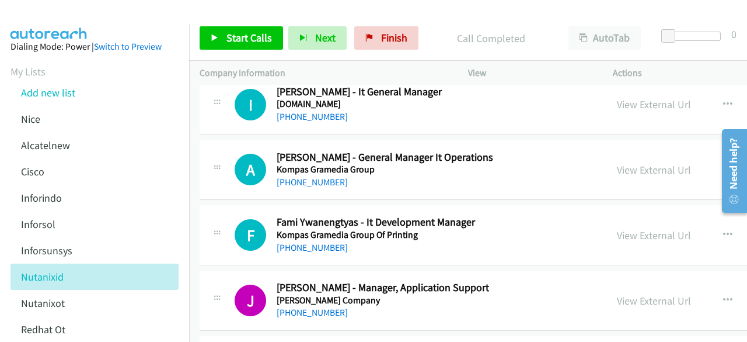
scroll to position [10759, 0]
click at [662, 162] on link "View External Url" at bounding box center [654, 168] width 74 height 13
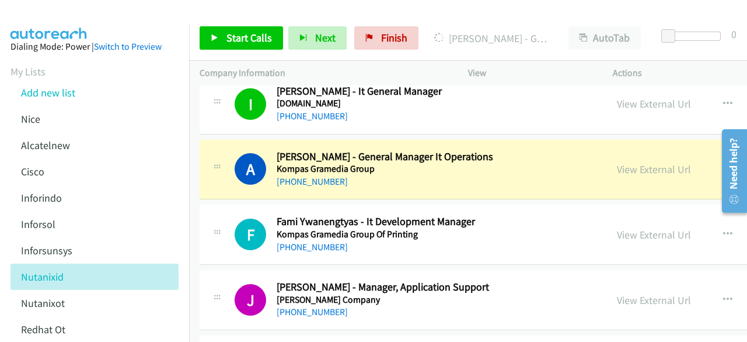
click at [657, 227] on div "View External Url" at bounding box center [654, 235] width 74 height 16
click at [659, 228] on link "View External Url" at bounding box center [654, 234] width 74 height 13
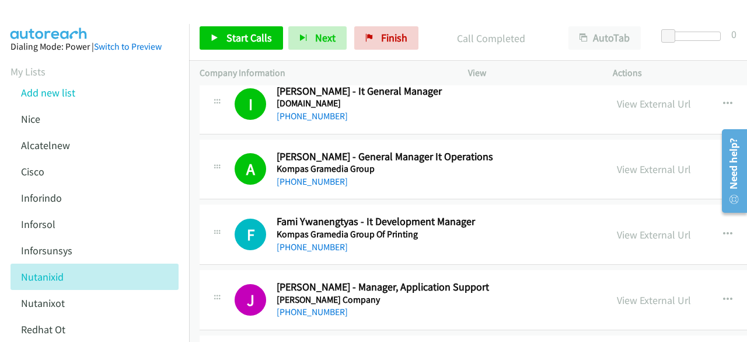
click at [207, 231] on div "F Callback Scheduled Fami Ywanengtyas - It Development Manager Kompas Gramedia …" at bounding box center [586, 234] width 772 height 60
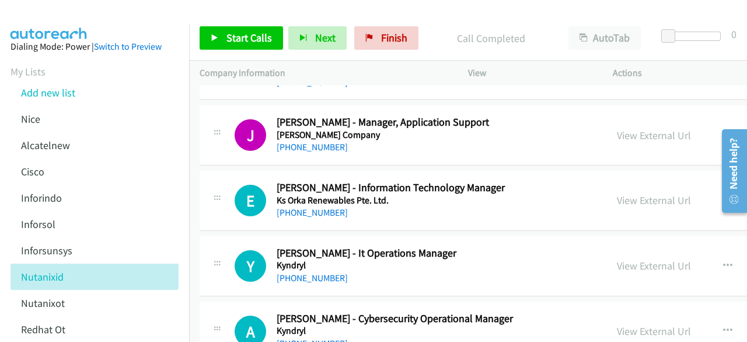
scroll to position [10924, 0]
click at [689, 193] on link "View External Url" at bounding box center [654, 199] width 74 height 13
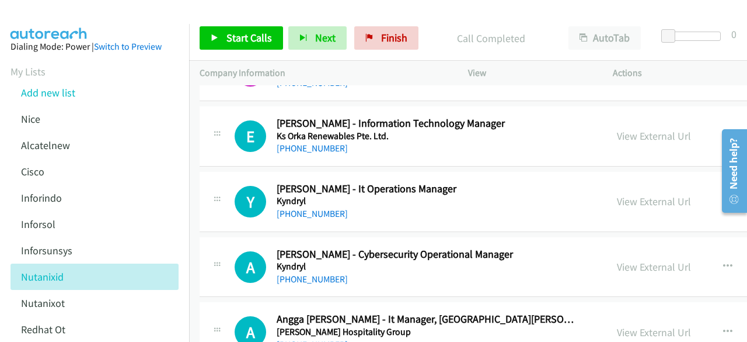
scroll to position [10989, 0]
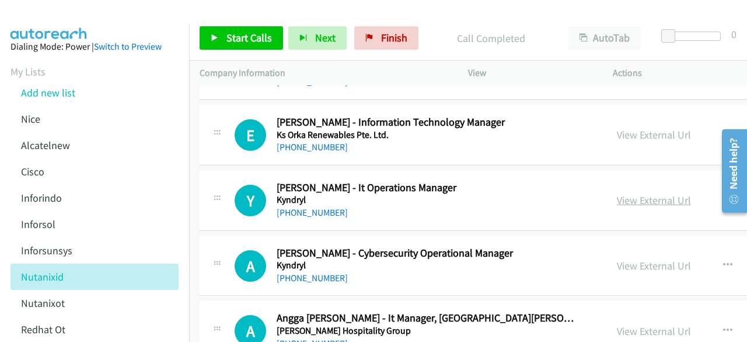
click at [663, 193] on link "View External Url" at bounding box center [654, 199] width 74 height 13
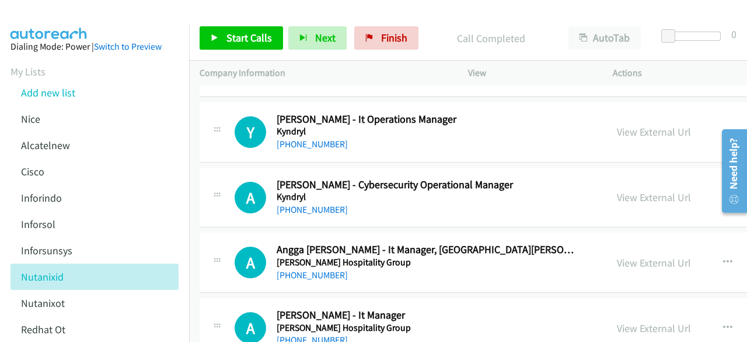
scroll to position [11061, 0]
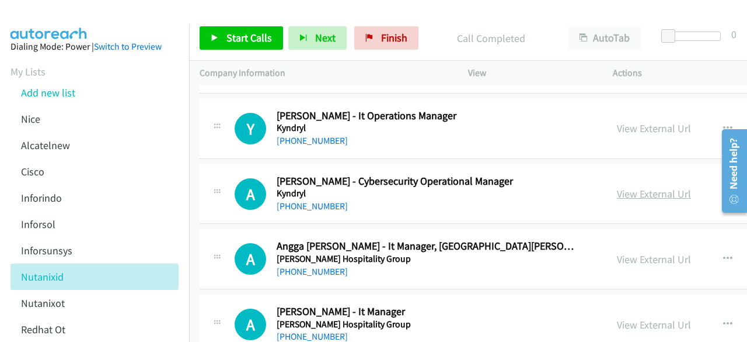
click at [669, 187] on link "View External Url" at bounding box center [654, 193] width 74 height 13
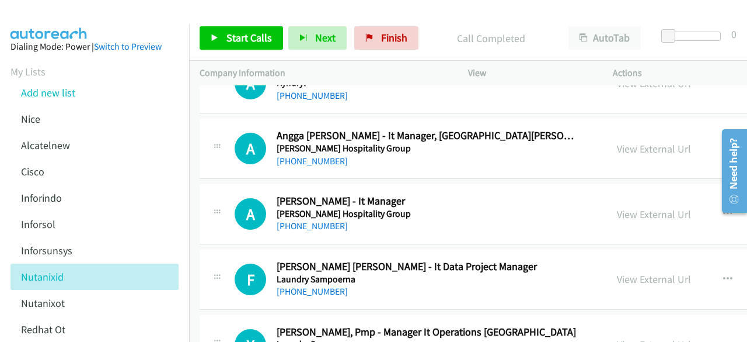
scroll to position [11172, 0]
click at [638, 141] on link "View External Url" at bounding box center [654, 147] width 74 height 13
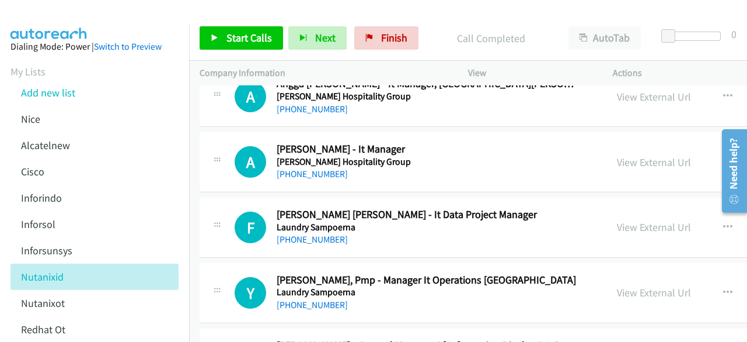
scroll to position [11229, 0]
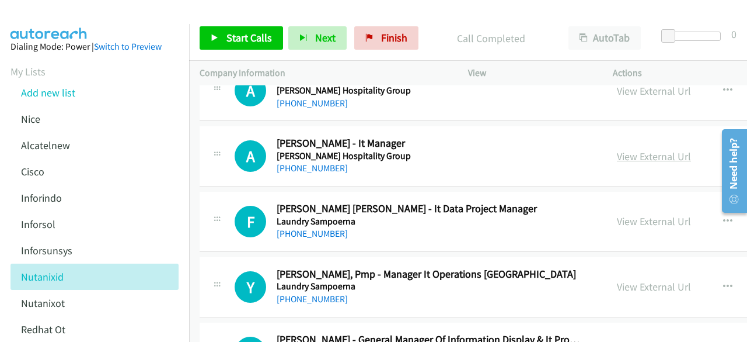
click at [666, 149] on link "View External Url" at bounding box center [654, 155] width 74 height 13
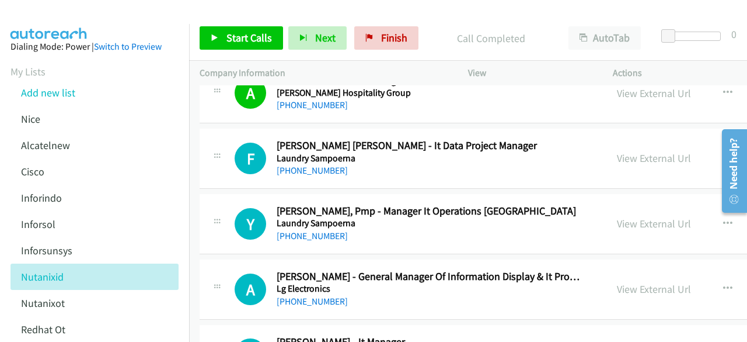
scroll to position [11293, 0]
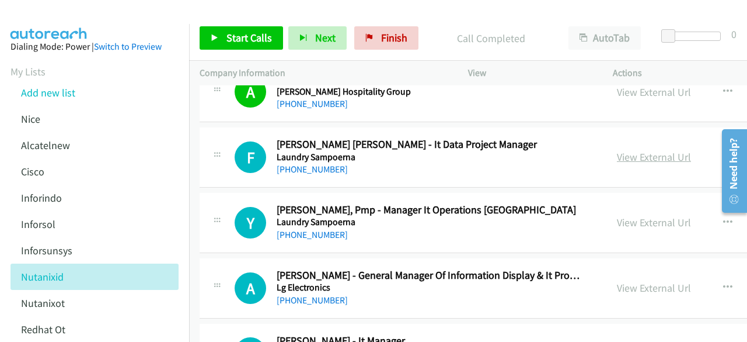
click at [661, 150] on link "View External Url" at bounding box center [654, 156] width 74 height 13
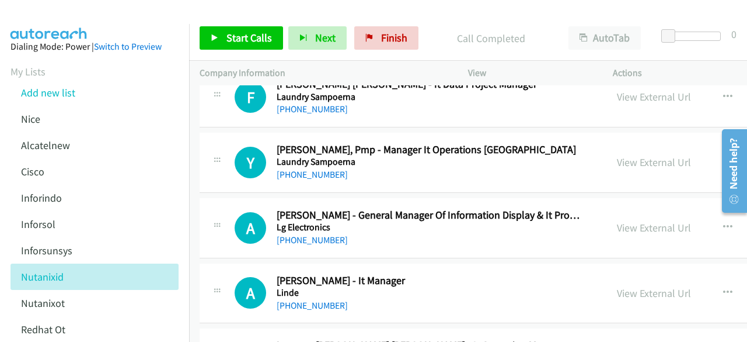
scroll to position [11354, 0]
click at [660, 155] on link "View External Url" at bounding box center [654, 161] width 74 height 13
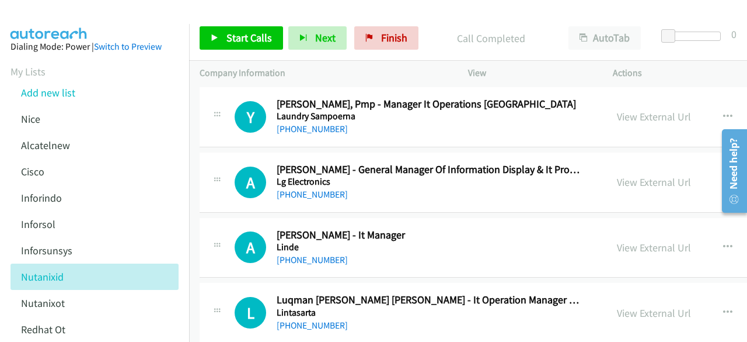
scroll to position [11404, 0]
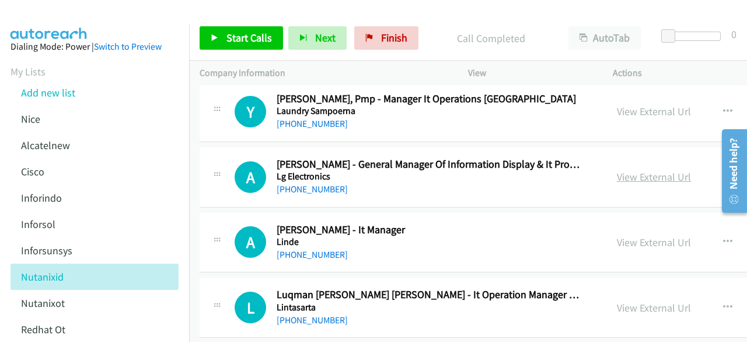
click at [660, 170] on link "View External Url" at bounding box center [654, 176] width 74 height 13
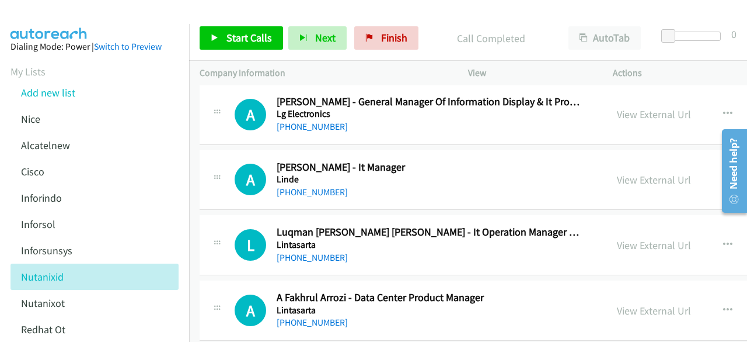
scroll to position [11476, 0]
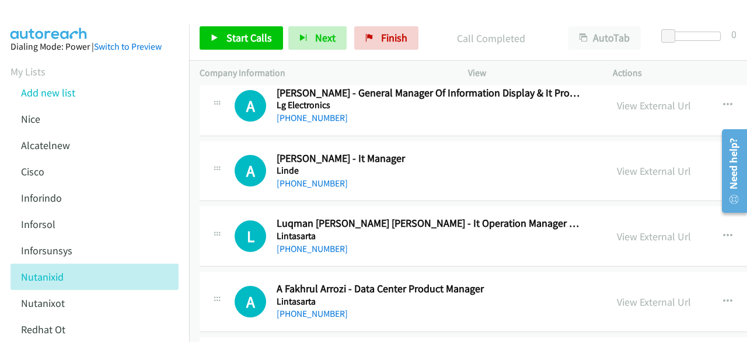
click at [691, 163] on div "View External Url" at bounding box center [654, 171] width 74 height 16
click at [691, 164] on link "View External Url" at bounding box center [654, 170] width 74 height 13
click at [635, 229] on link "View External Url" at bounding box center [654, 235] width 74 height 13
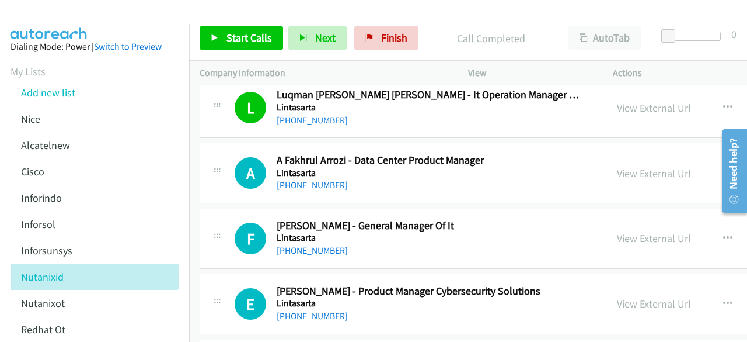
scroll to position [11610, 0]
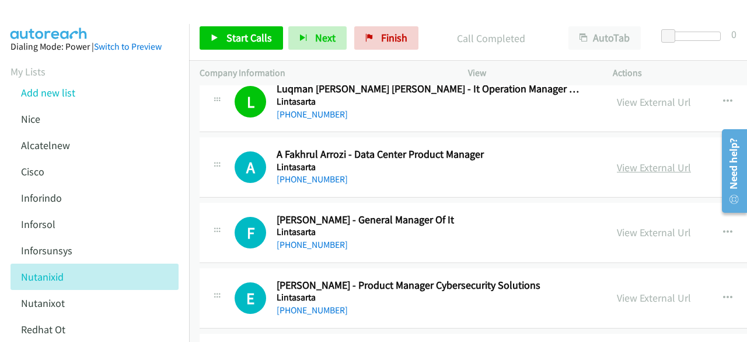
click at [642, 161] on link "View External Url" at bounding box center [654, 167] width 74 height 13
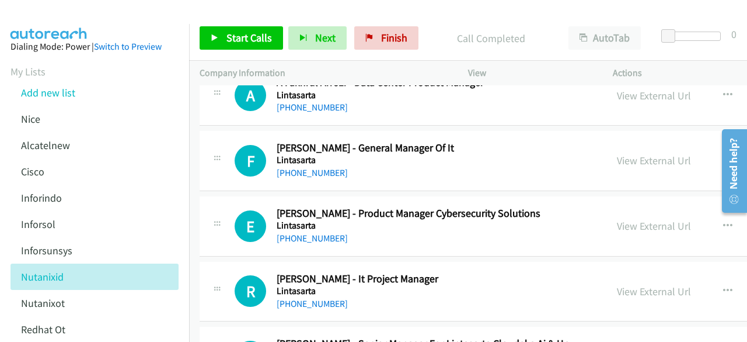
scroll to position [11685, 0]
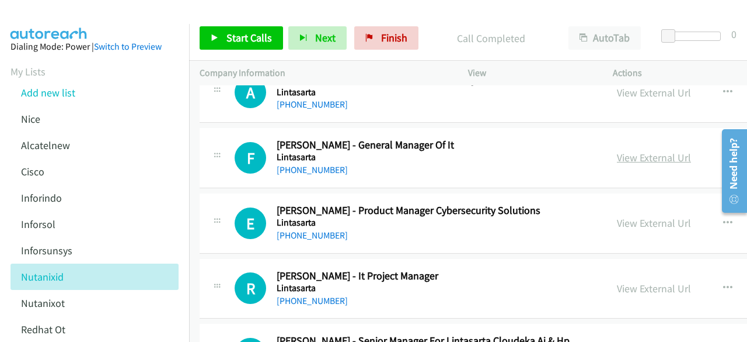
click at [653, 151] on link "View External Url" at bounding box center [654, 157] width 74 height 13
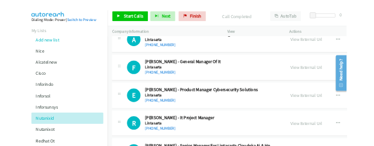
scroll to position [11741, 0]
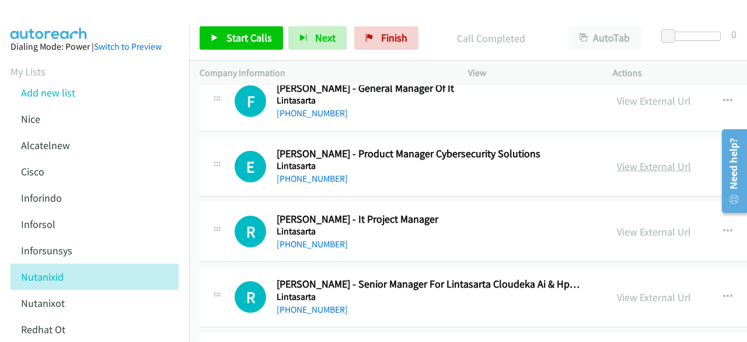
click at [648, 159] on link "View External Url" at bounding box center [654, 165] width 74 height 13
